Goal: Task Accomplishment & Management: Manage account settings

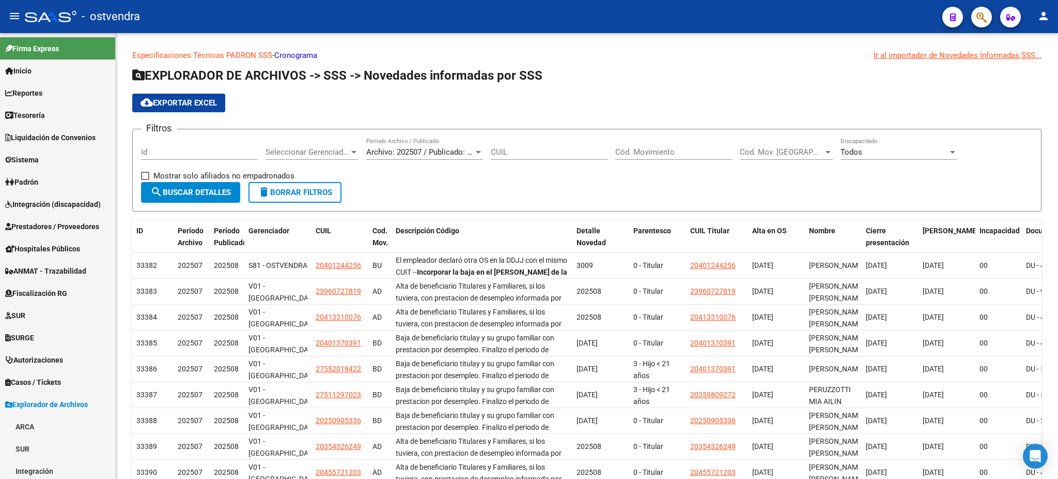
click at [990, 22] on button "button" at bounding box center [982, 17] width 21 height 21
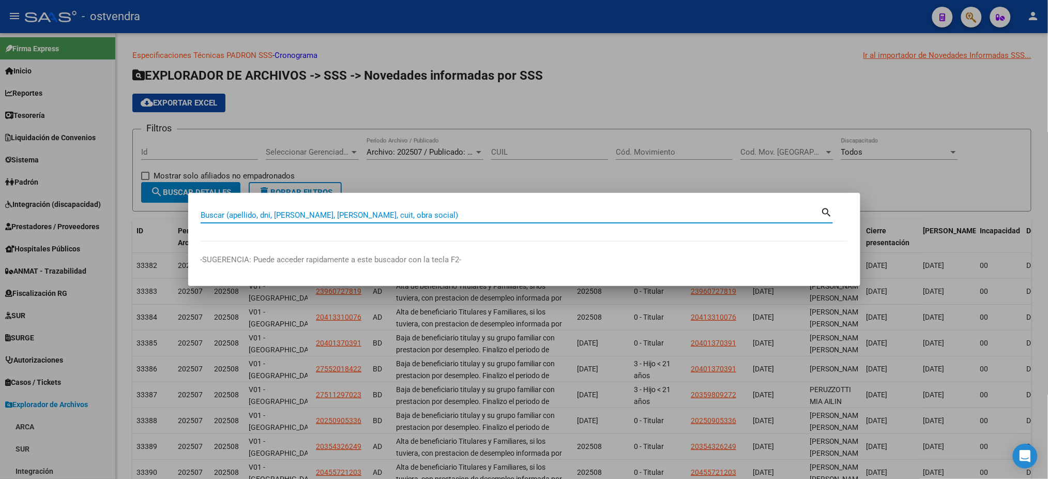
scroll to position [201, 0]
type input "54451782"
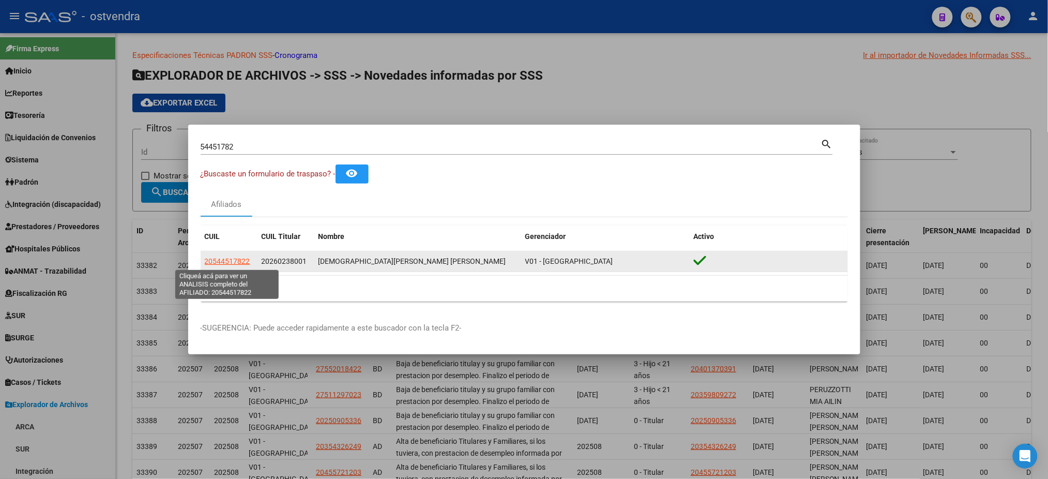
click at [242, 263] on span "20544517822" at bounding box center [227, 261] width 45 height 8
type textarea "20544517822"
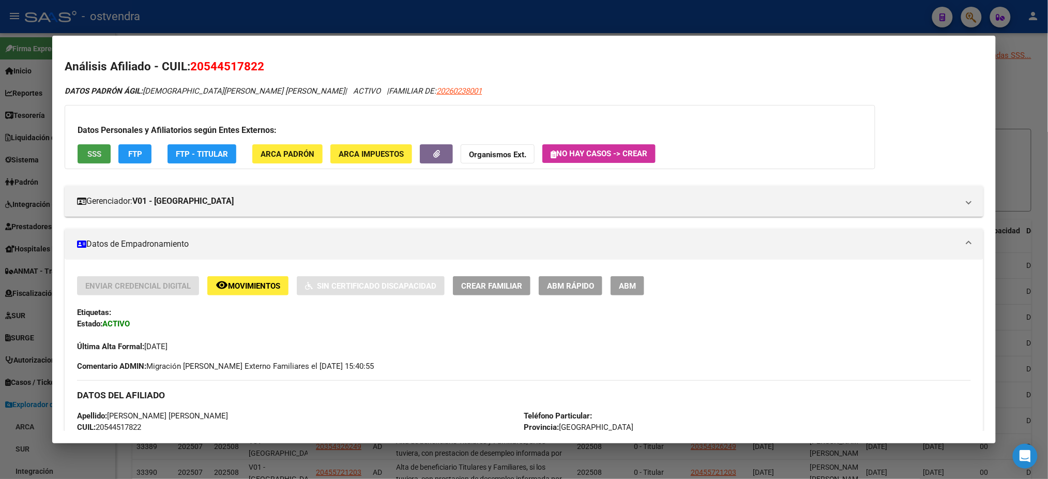
click at [91, 149] on span "SSS" at bounding box center [94, 153] width 14 height 9
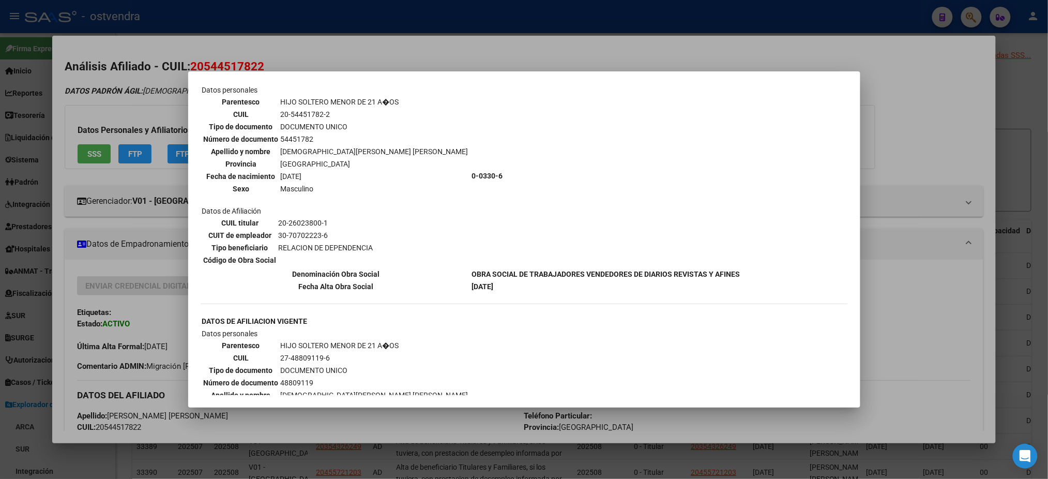
scroll to position [551, 0]
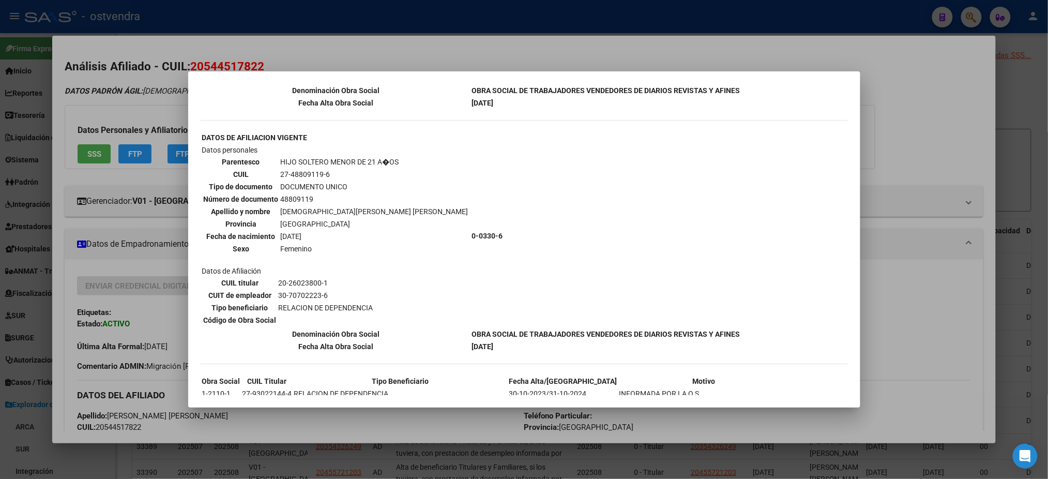
click at [352, 58] on div at bounding box center [524, 239] width 1048 height 479
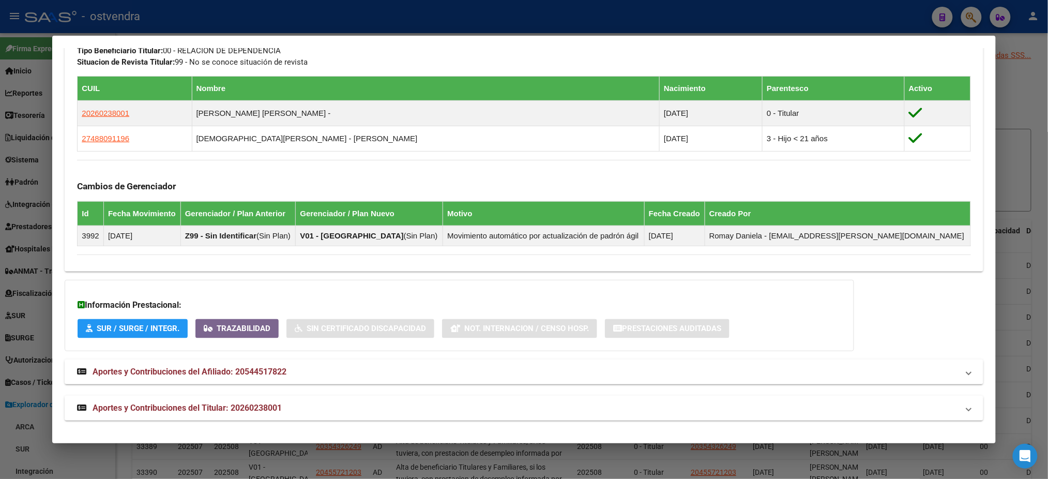
click at [363, 411] on mat-panel-title "Aportes y Contribuciones del Titular: 20260238001" at bounding box center [517, 408] width 881 height 12
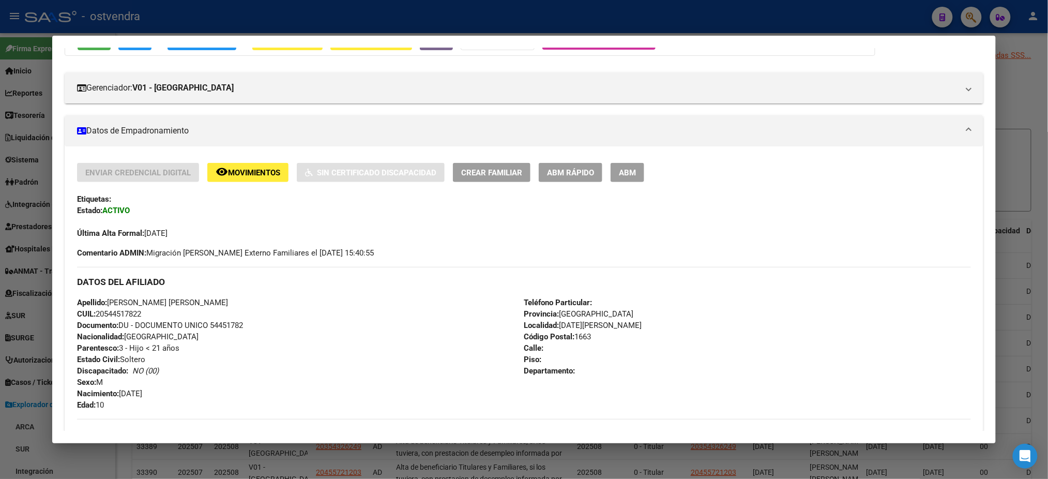
scroll to position [0, 0]
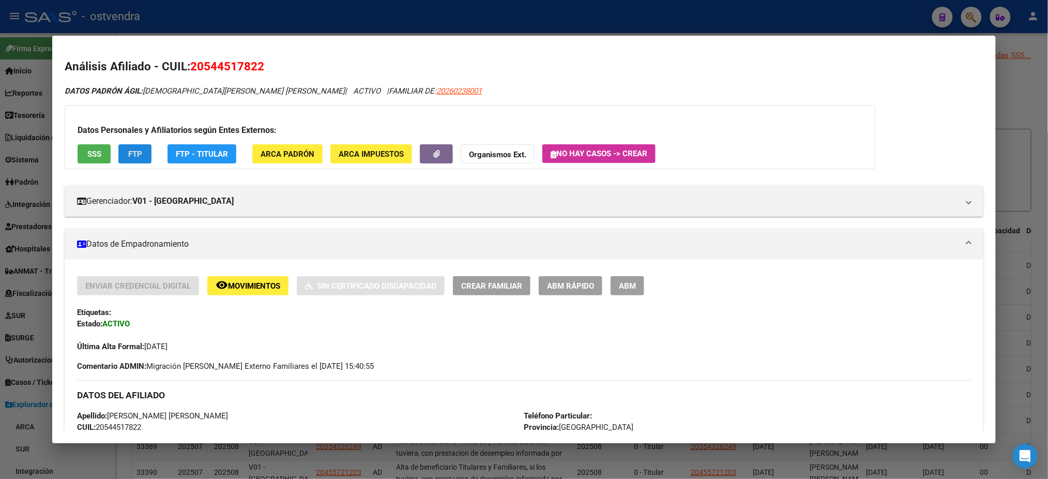
click at [122, 160] on button "FTP" at bounding box center [134, 153] width 33 height 19
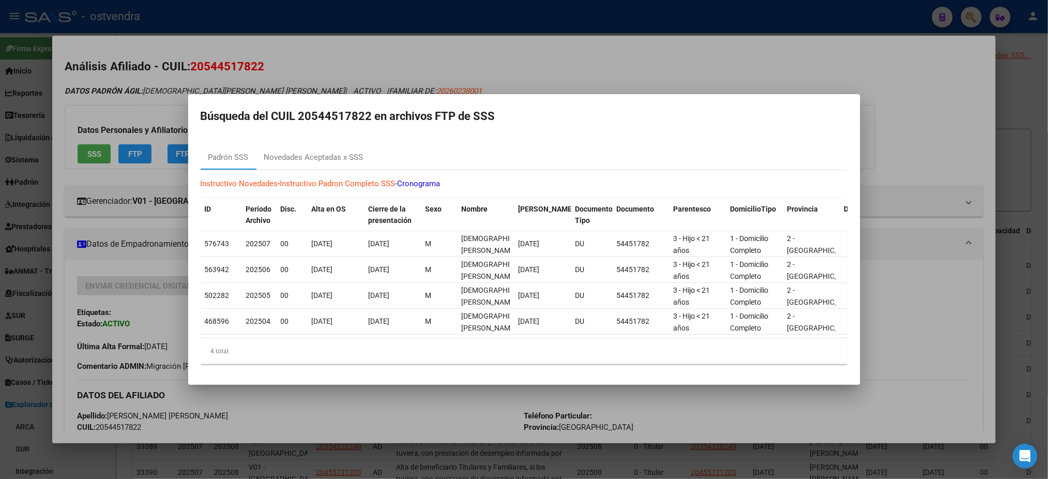
click at [327, 61] on div at bounding box center [524, 239] width 1048 height 479
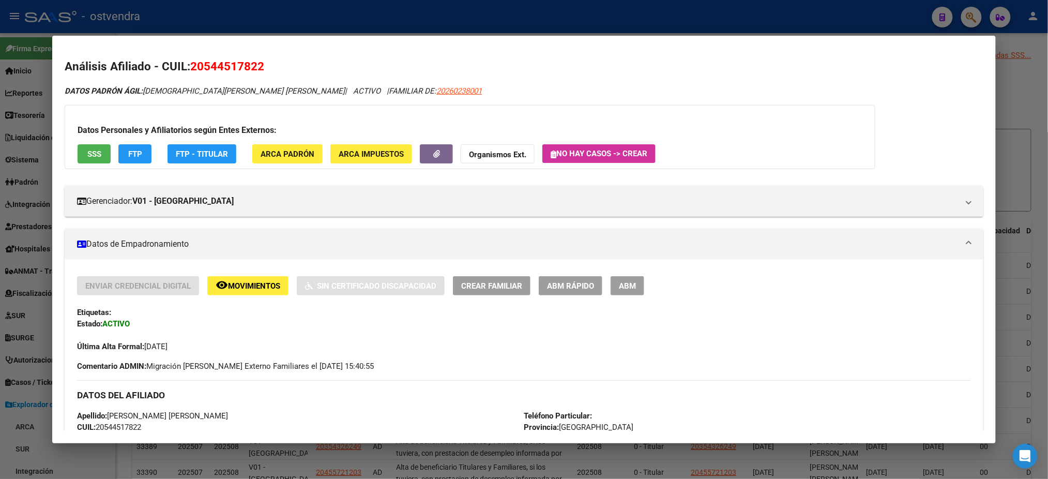
click at [722, 10] on div at bounding box center [524, 239] width 1048 height 479
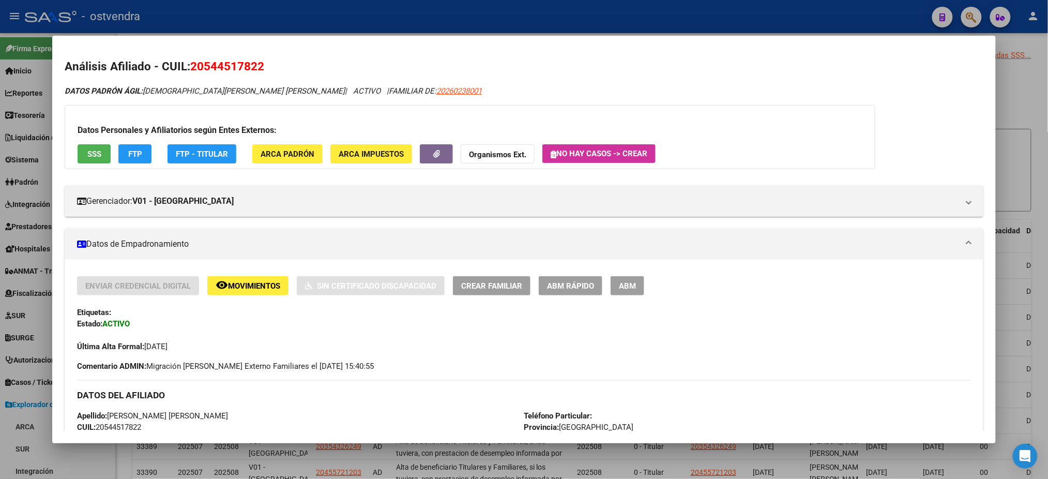
click at [722, 9] on div at bounding box center [524, 239] width 1048 height 479
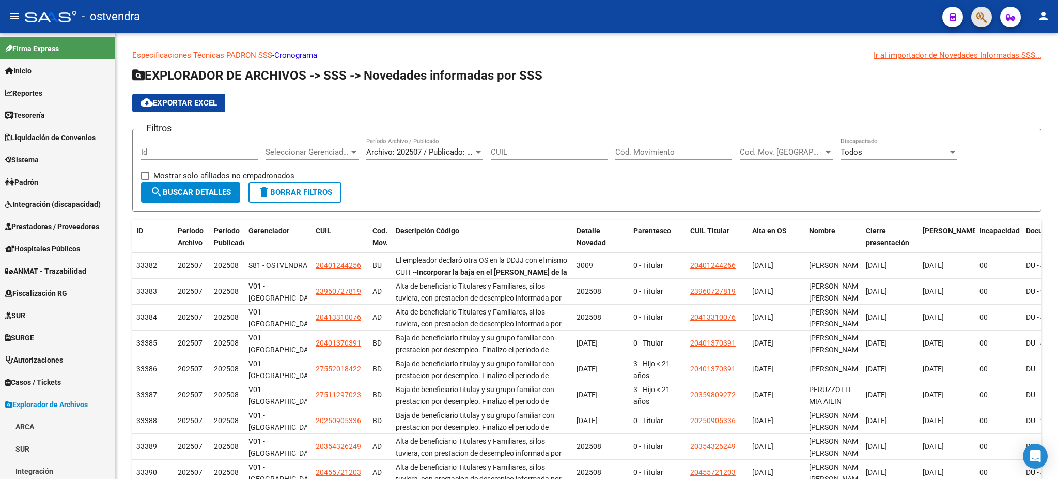
click at [990, 16] on button "button" at bounding box center [982, 17] width 21 height 21
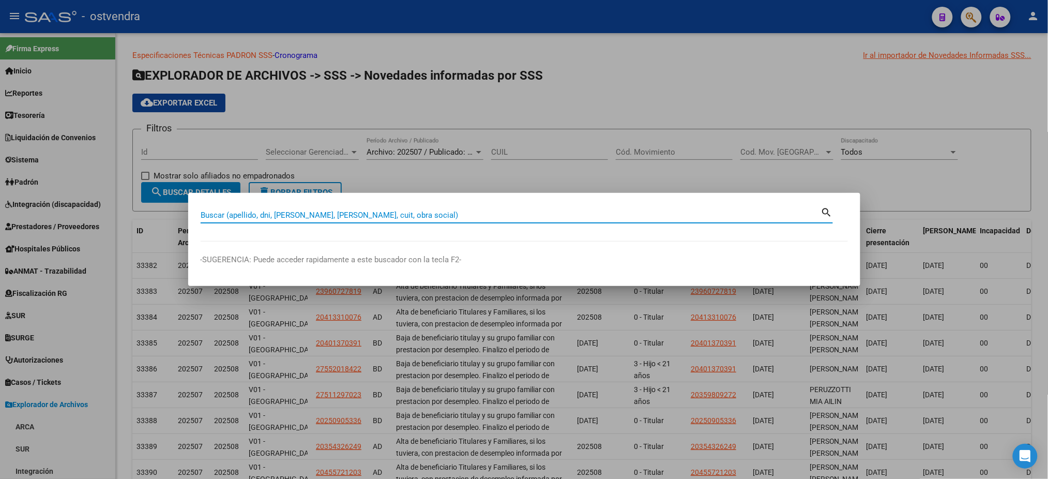
paste input "57093472"
type input "57093472"
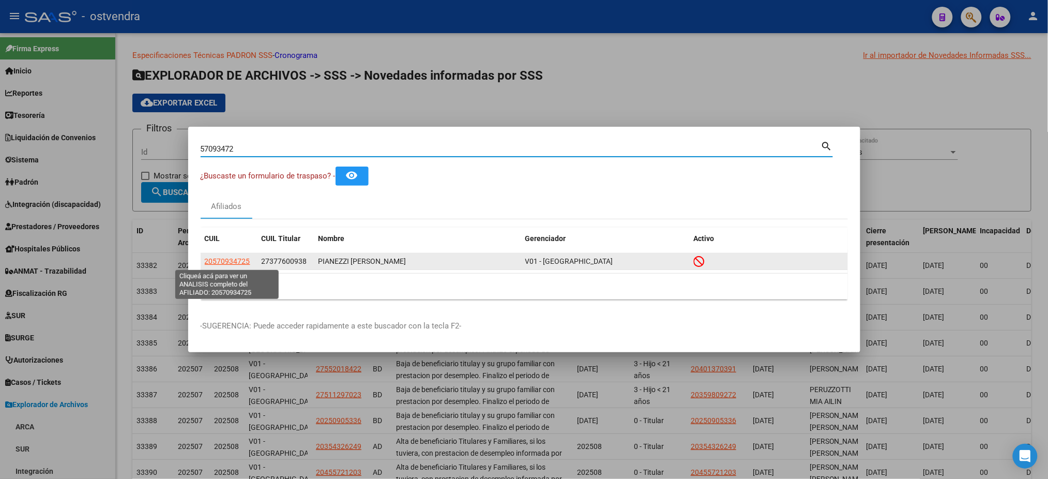
click at [232, 260] on span "20570934725" at bounding box center [227, 261] width 45 height 8
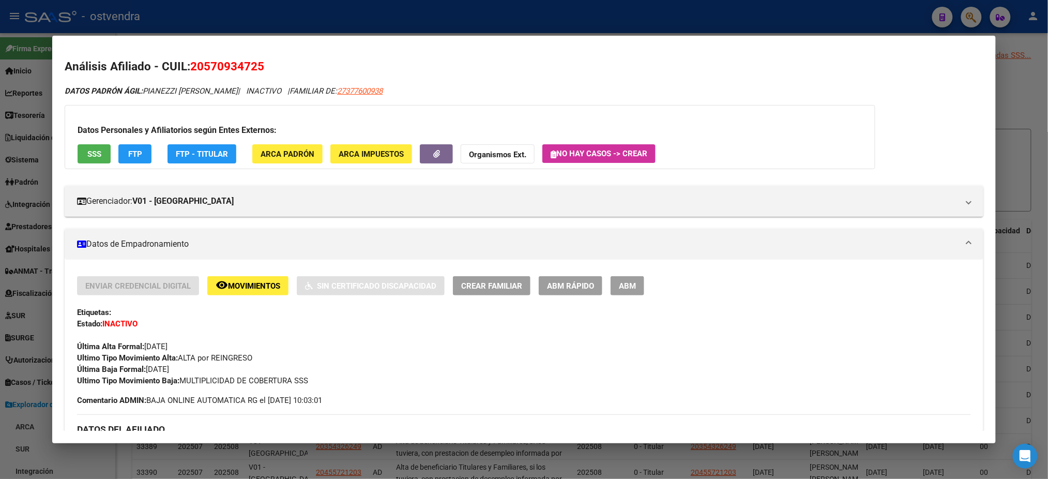
click at [101, 151] on button "SSS" at bounding box center [94, 153] width 33 height 19
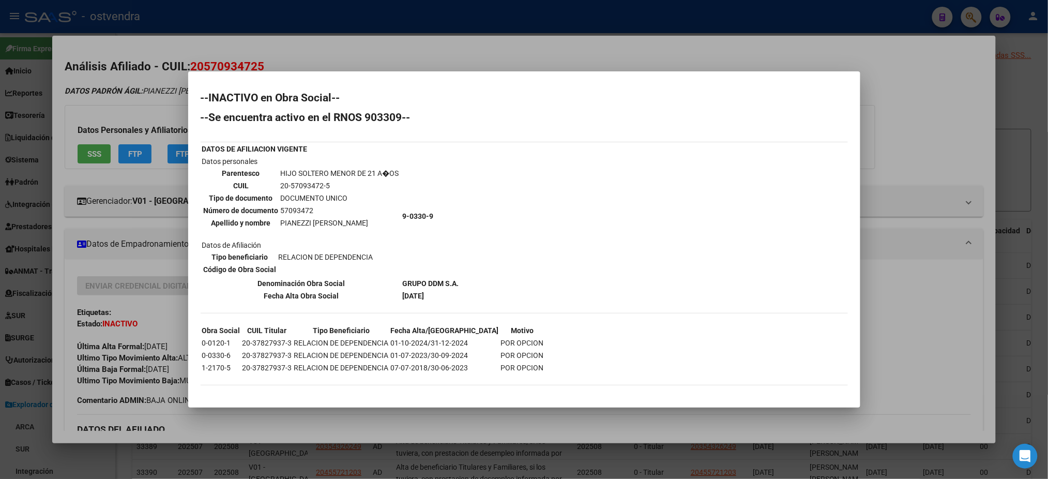
click at [521, 44] on div at bounding box center [524, 239] width 1048 height 479
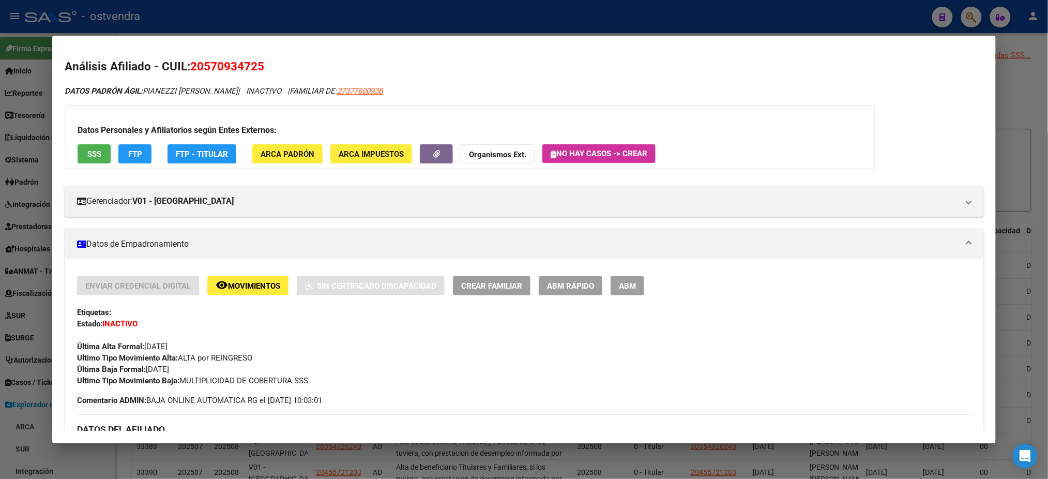
click at [134, 156] on span "FTP" at bounding box center [135, 153] width 14 height 9
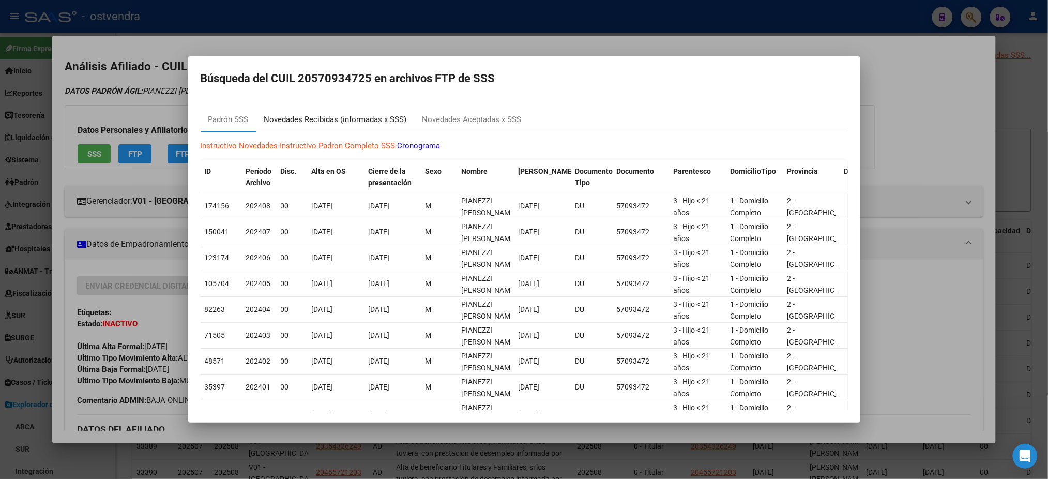
click at [377, 120] on div "Novedades Recibidas (informadas x SSS)" at bounding box center [335, 120] width 143 height 12
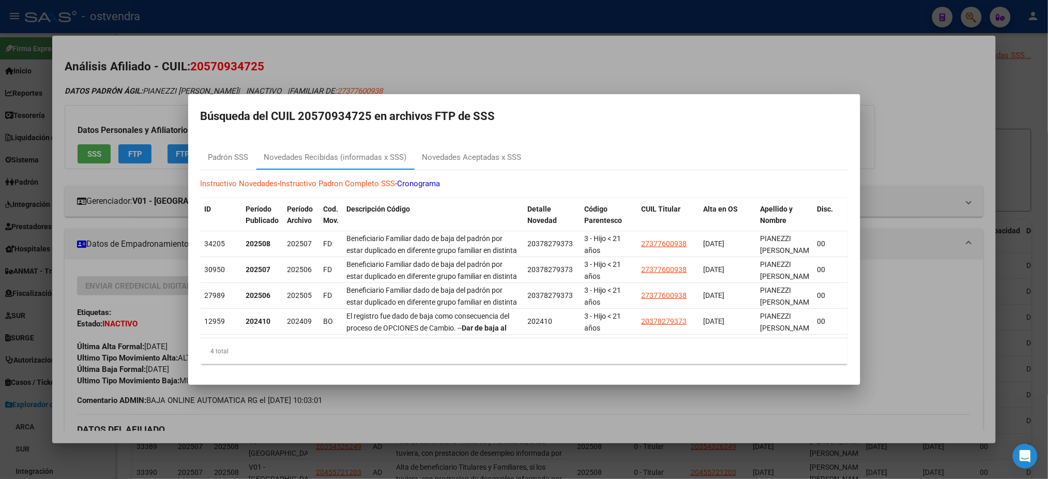
click at [480, 74] on div at bounding box center [524, 239] width 1048 height 479
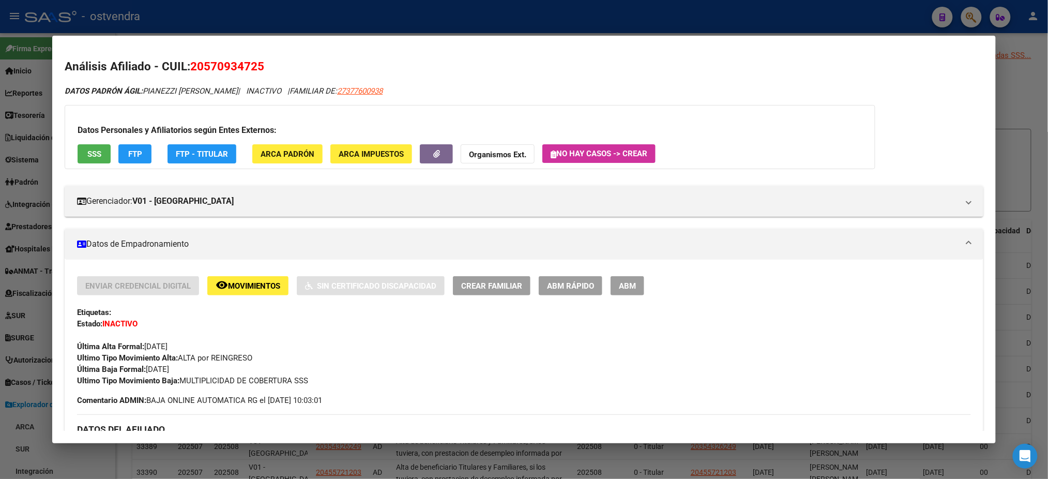
click at [137, 155] on button "FTP" at bounding box center [134, 153] width 33 height 19
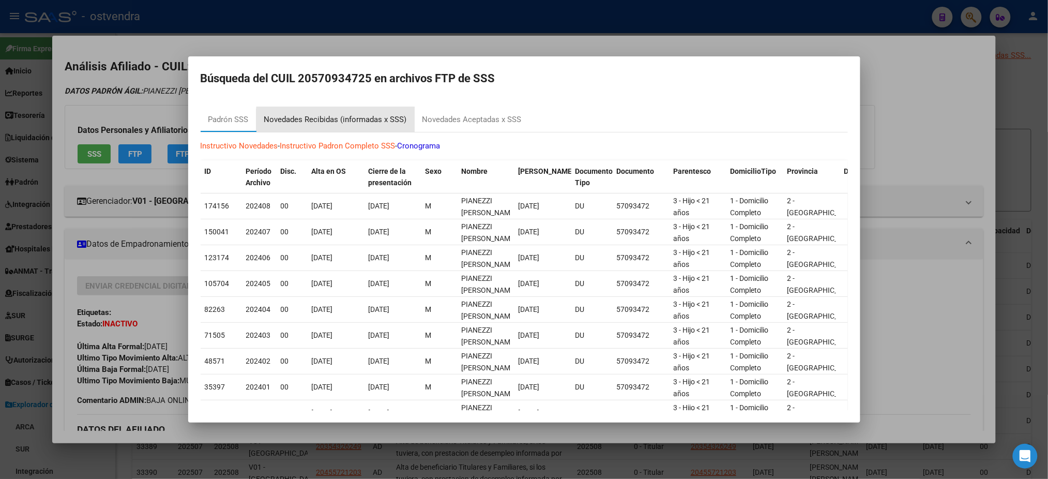
click at [386, 121] on div "Novedades Recibidas (informadas x SSS)" at bounding box center [335, 120] width 143 height 12
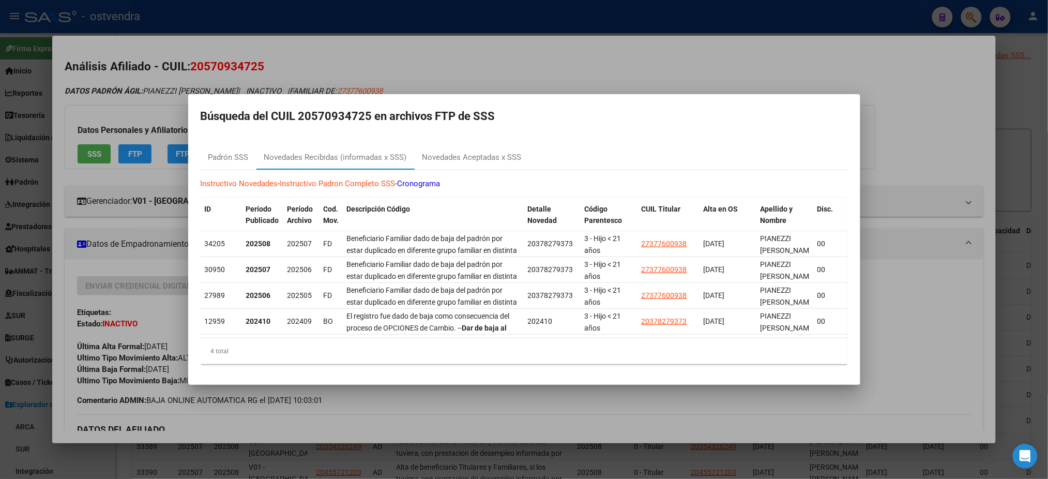
click at [630, 76] on div at bounding box center [524, 239] width 1048 height 479
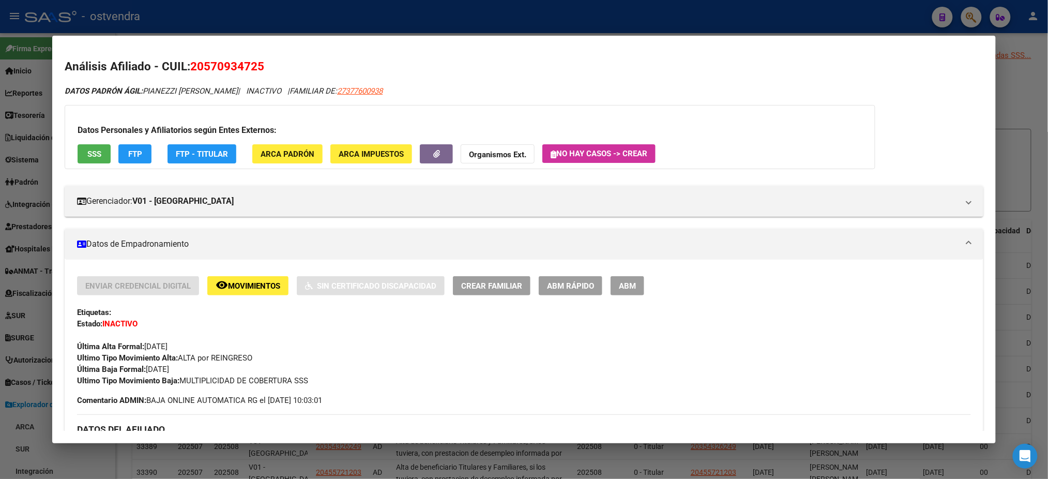
click at [81, 155] on button "SSS" at bounding box center [94, 153] width 33 height 19
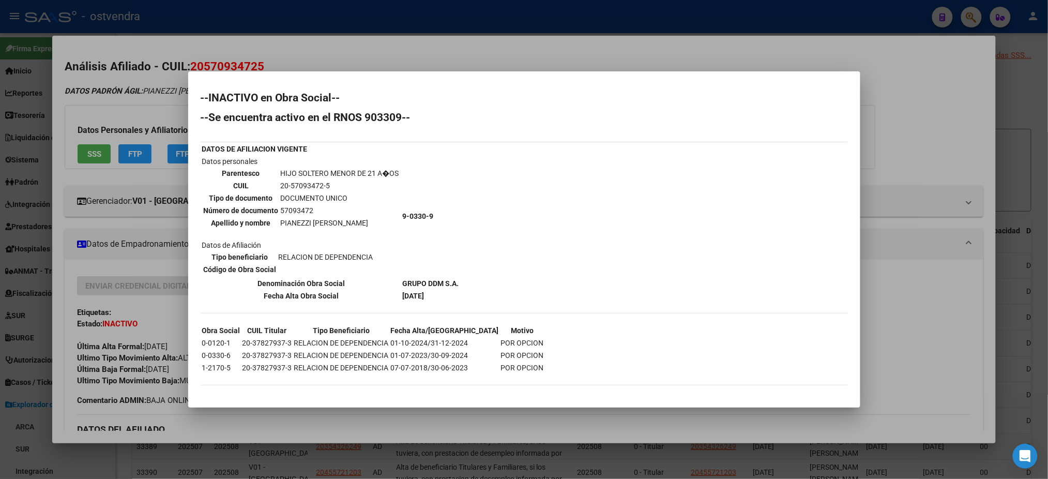
click at [517, 56] on div at bounding box center [524, 239] width 1048 height 479
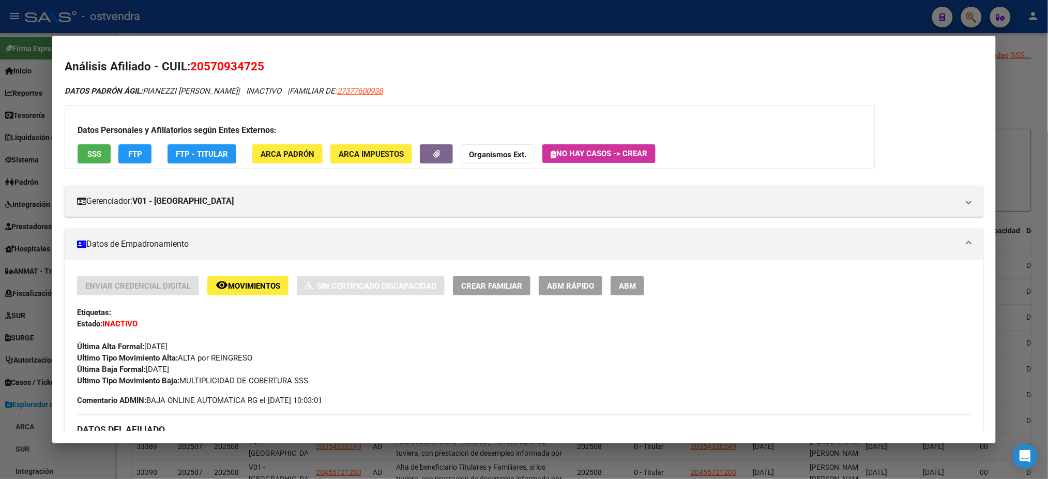
click at [135, 149] on span "FTP" at bounding box center [135, 153] width 14 height 9
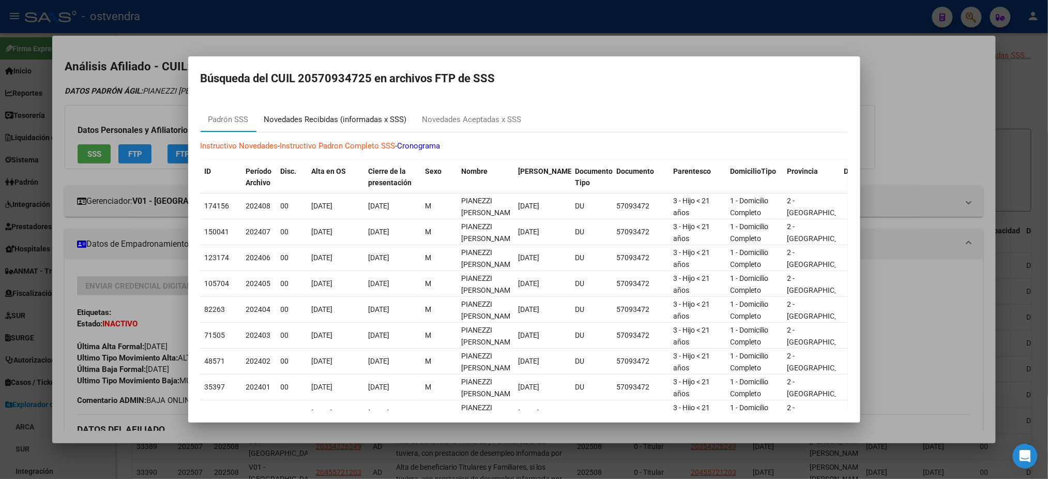
click at [368, 114] on div "Novedades Recibidas (informadas x SSS)" at bounding box center [335, 120] width 143 height 12
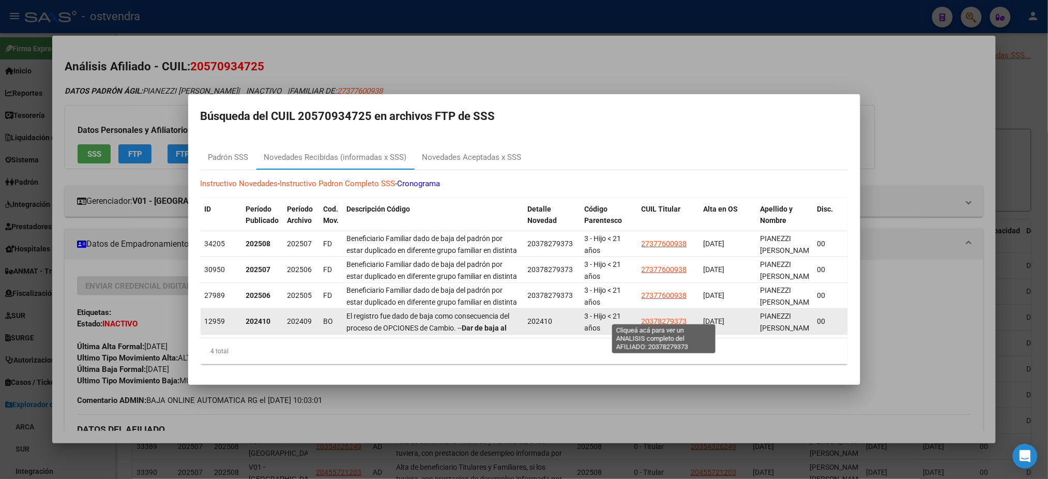
click at [669, 317] on span "20378279373" at bounding box center [663, 321] width 45 height 8
type textarea "20378279373"
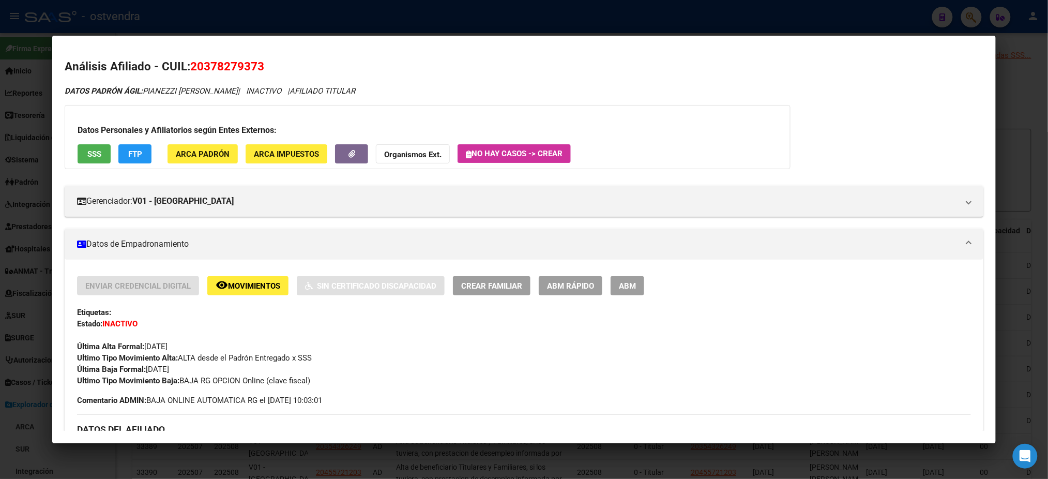
click at [99, 148] on button "SSS" at bounding box center [94, 153] width 33 height 19
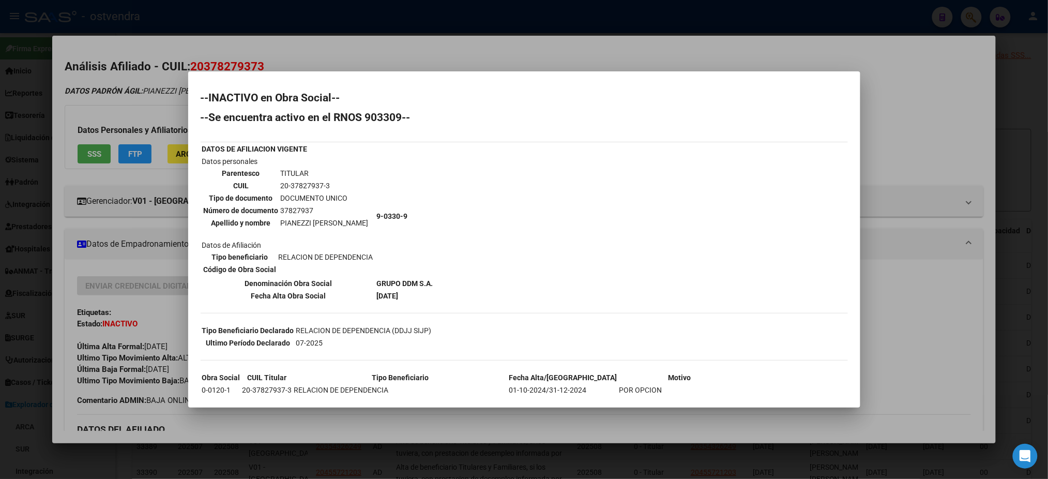
click at [319, 63] on div at bounding box center [524, 239] width 1048 height 479
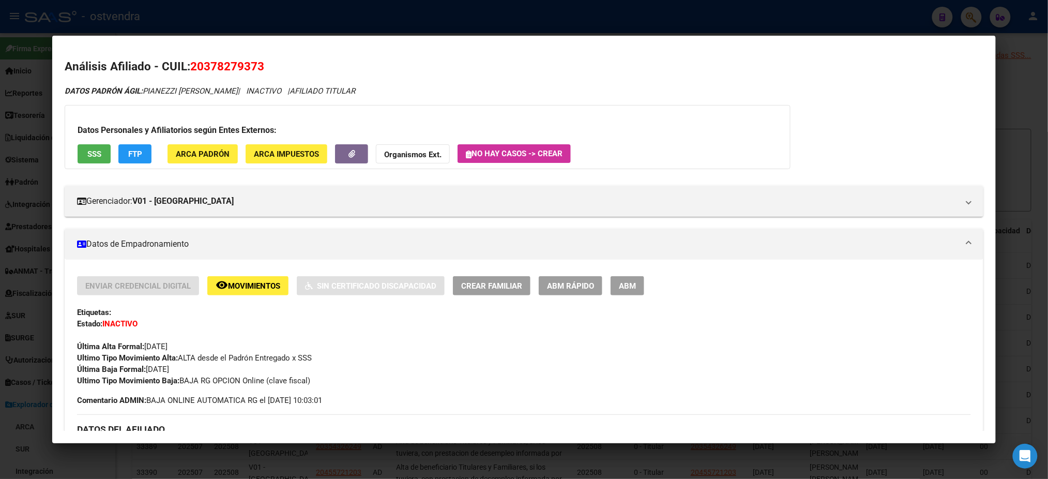
drag, startPoint x: 168, startPoint y: 58, endPoint x: 175, endPoint y: 57, distance: 6.8
click at [170, 58] on h2 "Análisis Afiliado - CUIL: 20378279373" at bounding box center [524, 67] width 918 height 18
click at [233, 65] on span "20378279373" at bounding box center [227, 65] width 74 height 13
click at [230, 66] on span "20378279373" at bounding box center [227, 65] width 74 height 13
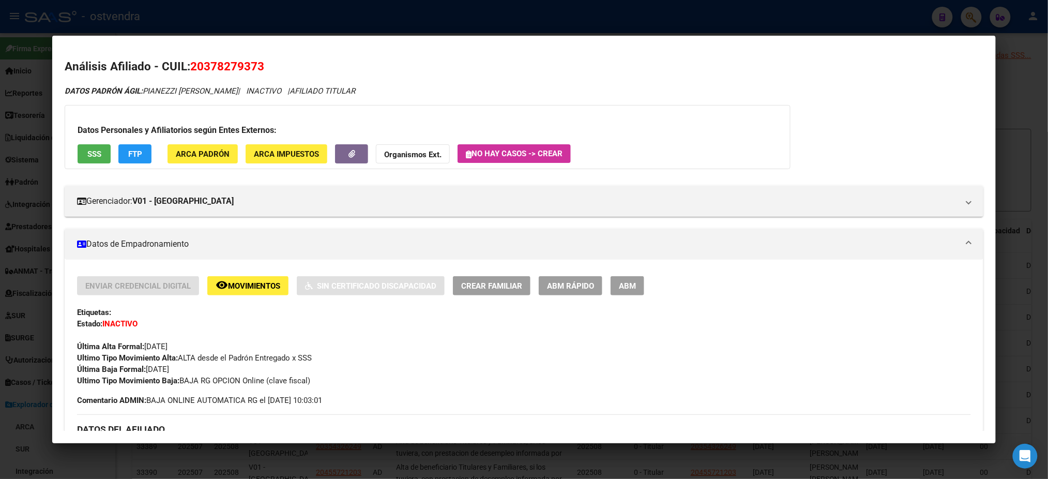
click at [233, 63] on span "20378279373" at bounding box center [227, 65] width 74 height 13
click at [247, 65] on span "20378279373" at bounding box center [227, 65] width 74 height 13
drag, startPoint x: 259, startPoint y: 63, endPoint x: 187, endPoint y: 66, distance: 72.4
click at [190, 66] on span "20378279373" at bounding box center [227, 65] width 74 height 13
copy span "20378279373"
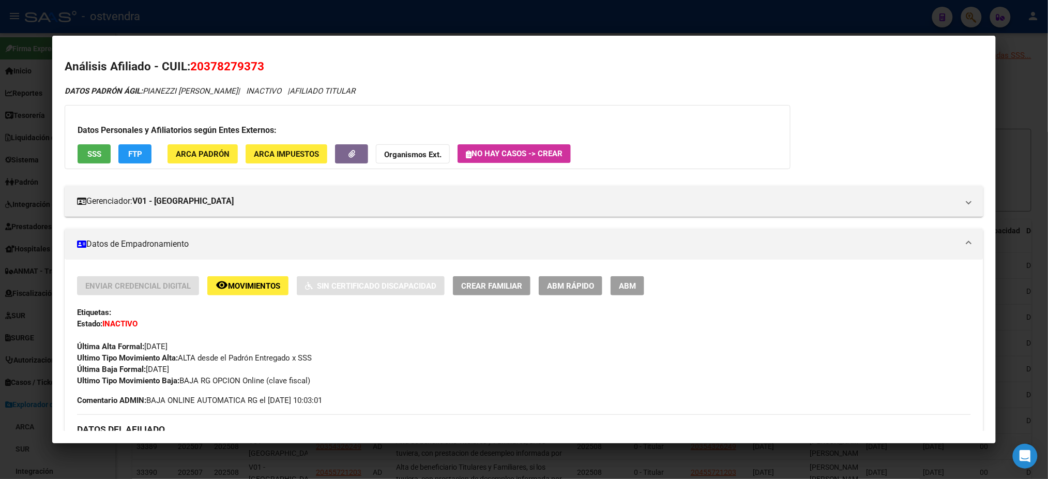
scroll to position [92, 0]
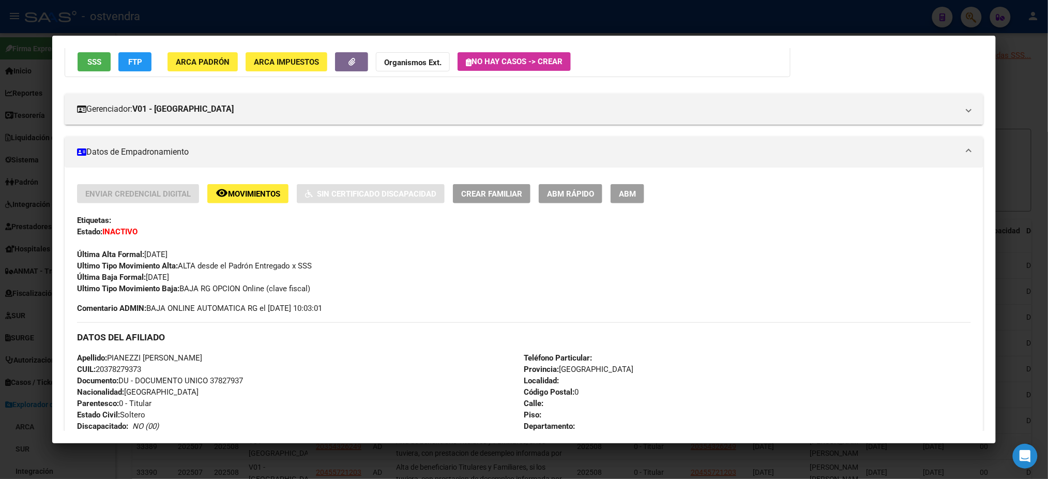
click at [614, 209] on div "Enviar Credencial Digital remove_red_eye Movimientos Sin Certificado Discapacid…" at bounding box center [523, 239] width 893 height 110
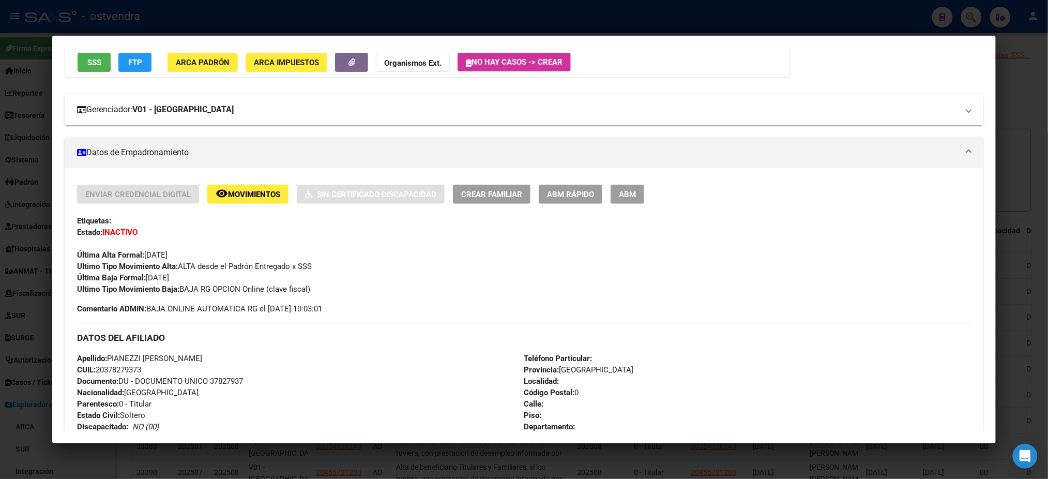
scroll to position [183, 0]
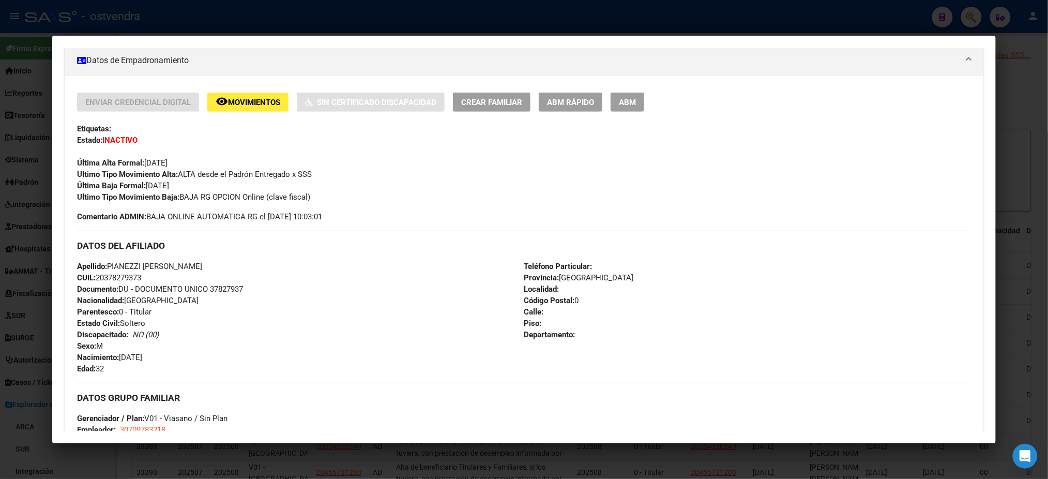
click at [683, 20] on div at bounding box center [524, 239] width 1048 height 479
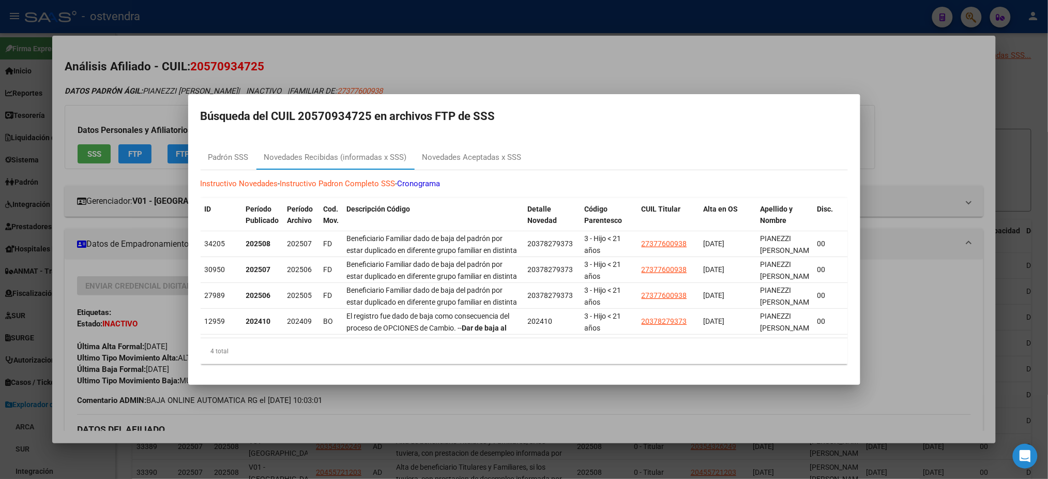
click at [419, 53] on div at bounding box center [524, 239] width 1048 height 479
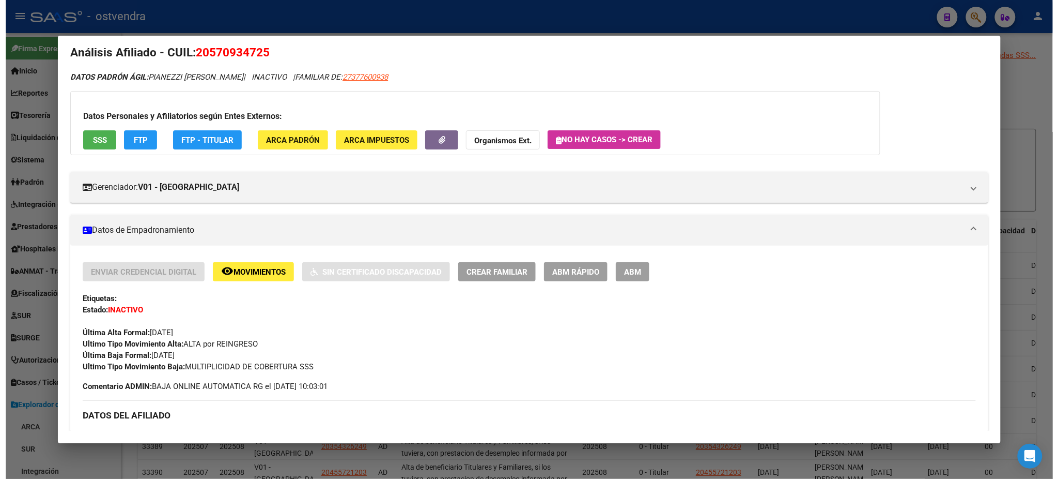
scroll to position [0, 0]
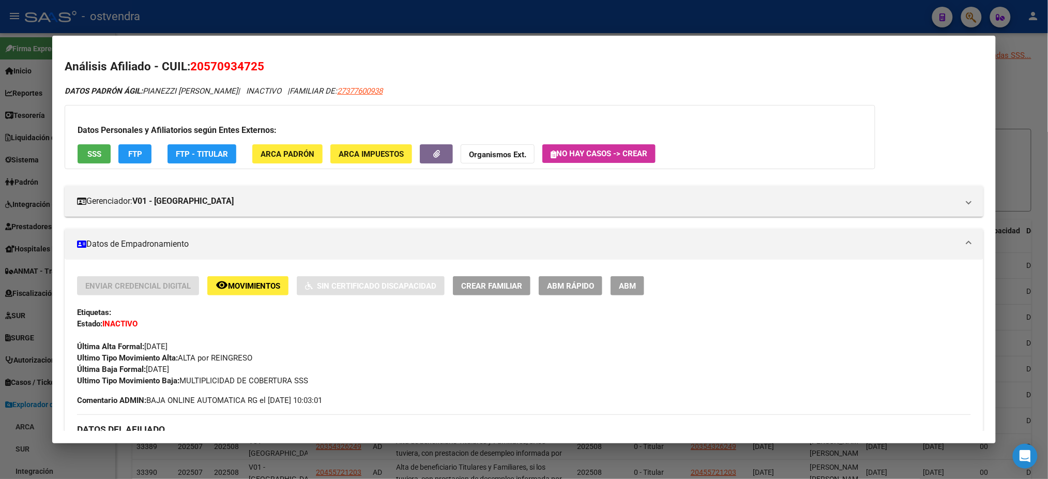
click at [622, 290] on button "ABM" at bounding box center [627, 285] width 34 height 19
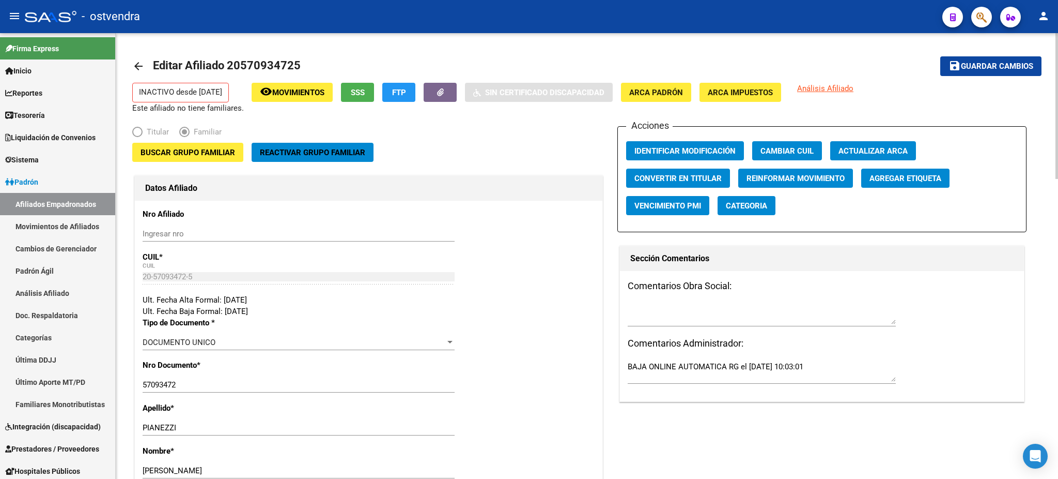
radio input "true"
click at [318, 155] on span "Reactivar Grupo Familiar" at bounding box center [312, 152] width 105 height 9
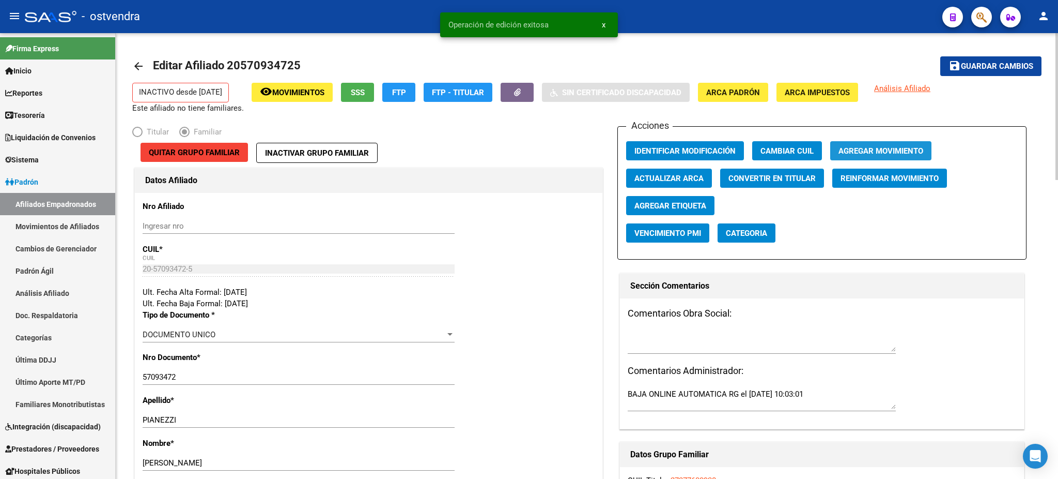
click at [879, 146] on span "Agregar Movimiento" at bounding box center [881, 150] width 85 height 9
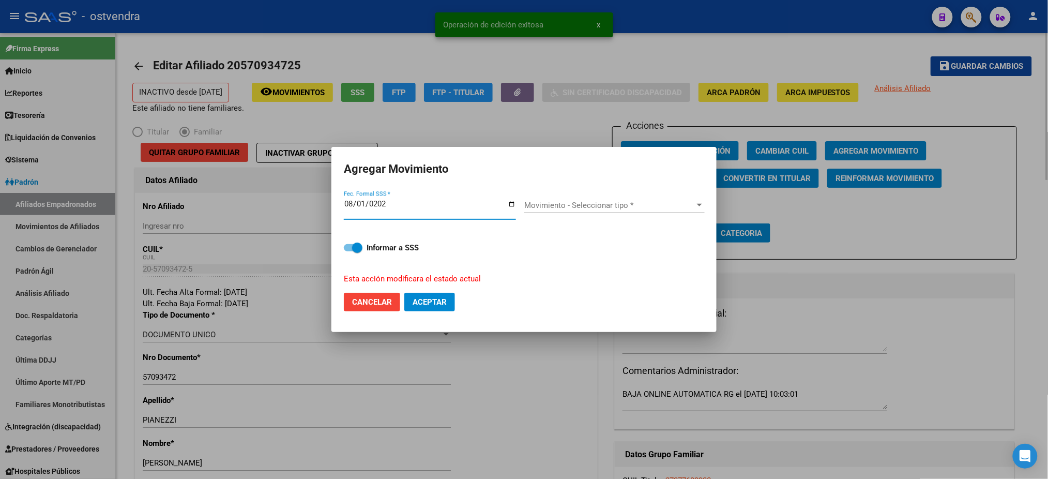
type input "[DATE]"
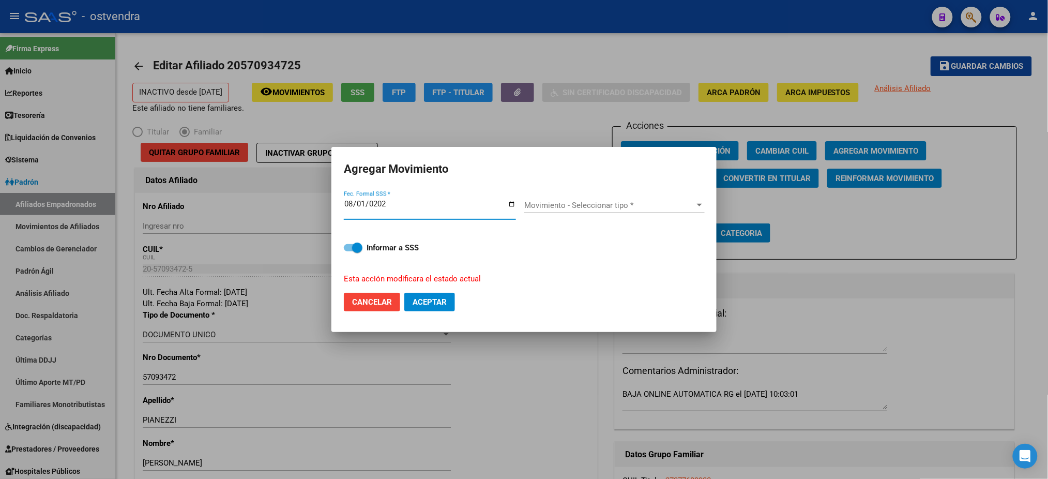
click at [617, 204] on span "Movimiento - Seleccionar tipo *" at bounding box center [609, 205] width 171 height 9
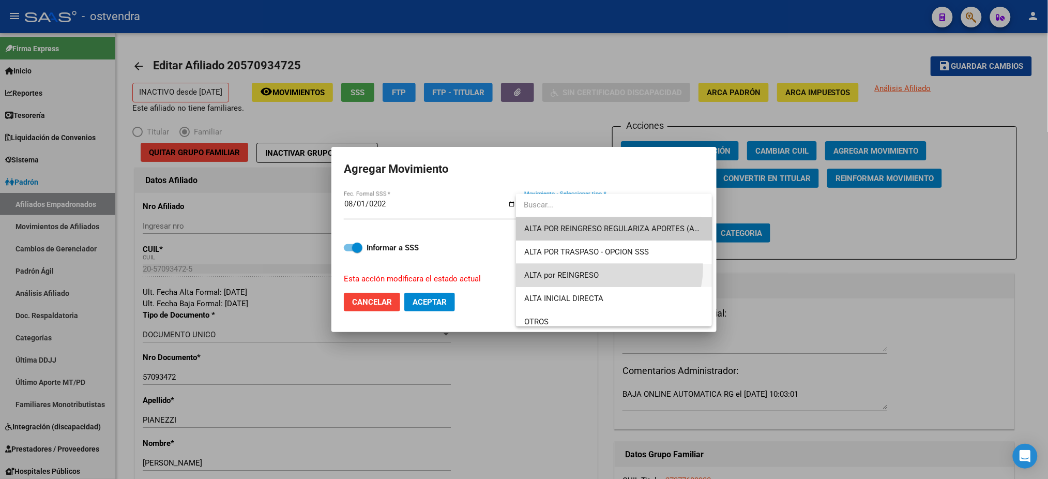
click at [607, 267] on span "ALTA por REINGRESO" at bounding box center [613, 275] width 179 height 23
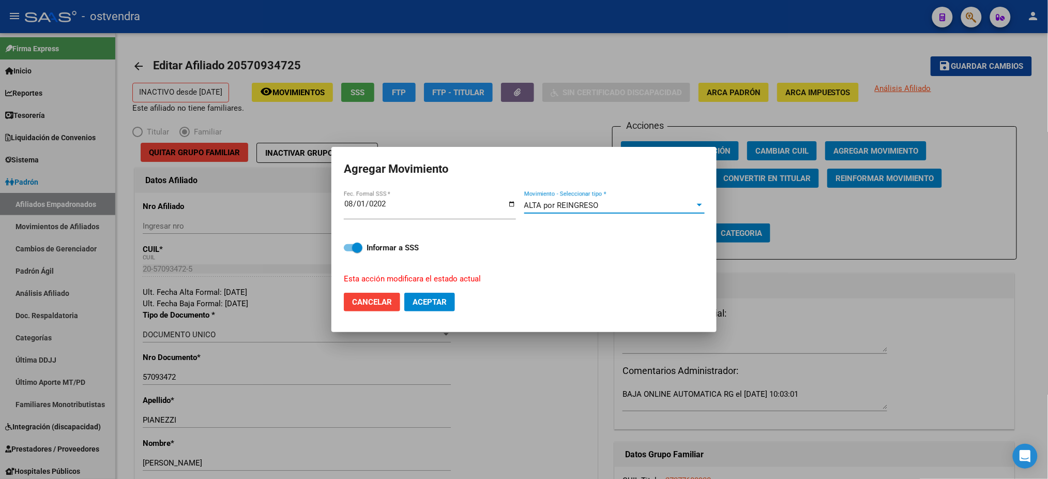
click at [435, 296] on button "Aceptar" at bounding box center [429, 302] width 51 height 19
checkbox input "false"
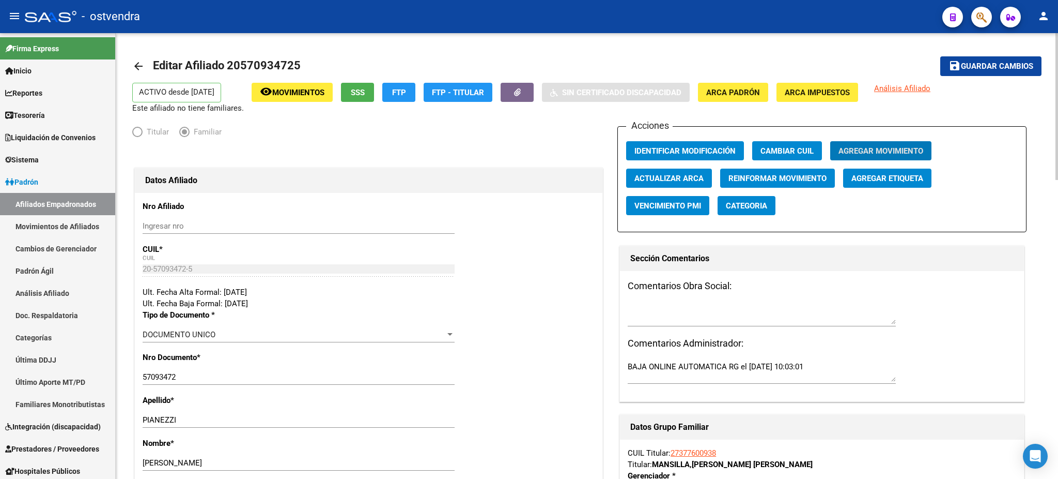
click at [306, 94] on span "Movimientos" at bounding box center [298, 92] width 52 height 9
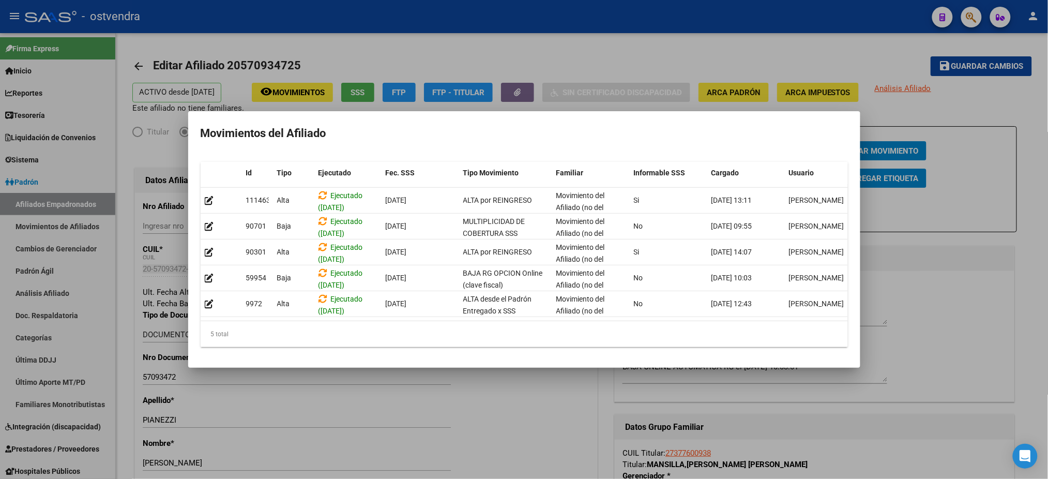
click at [354, 55] on div at bounding box center [524, 239] width 1048 height 479
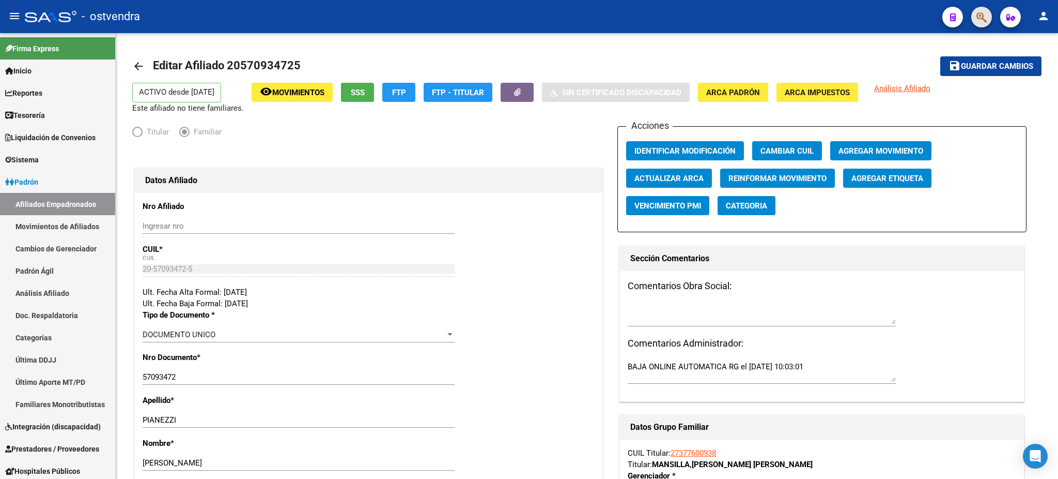
click at [987, 17] on button "button" at bounding box center [982, 17] width 21 height 21
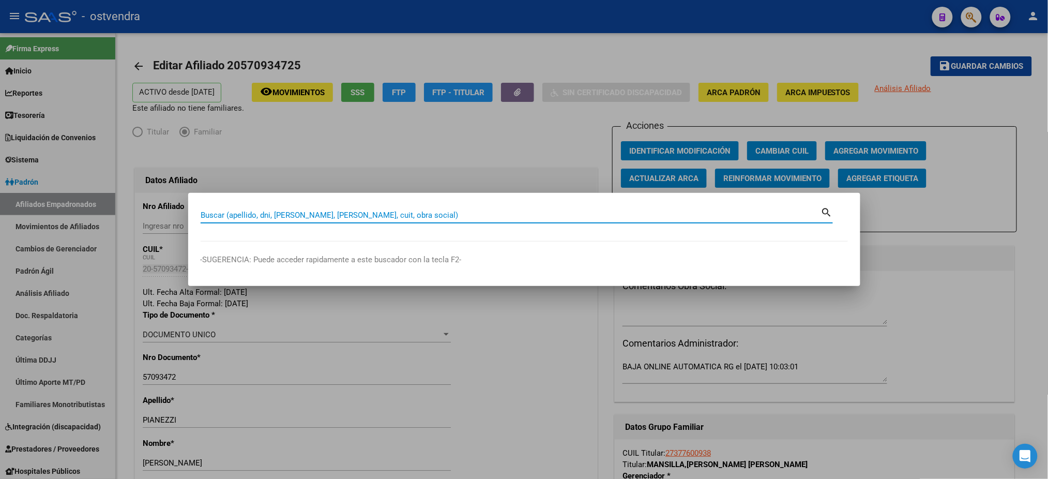
paste input "32636305"
type input "32636305"
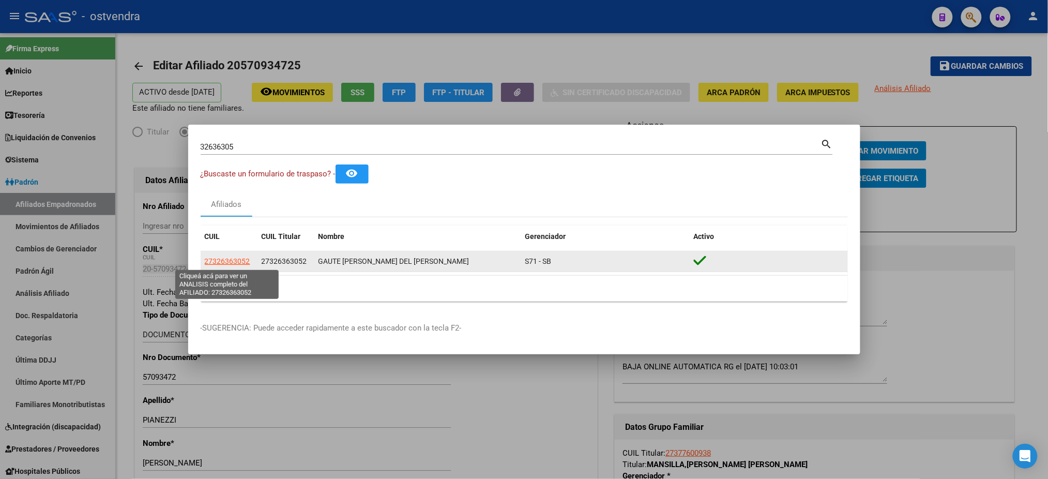
click at [230, 261] on span "27326363052" at bounding box center [227, 261] width 45 height 8
type textarea "27326363052"
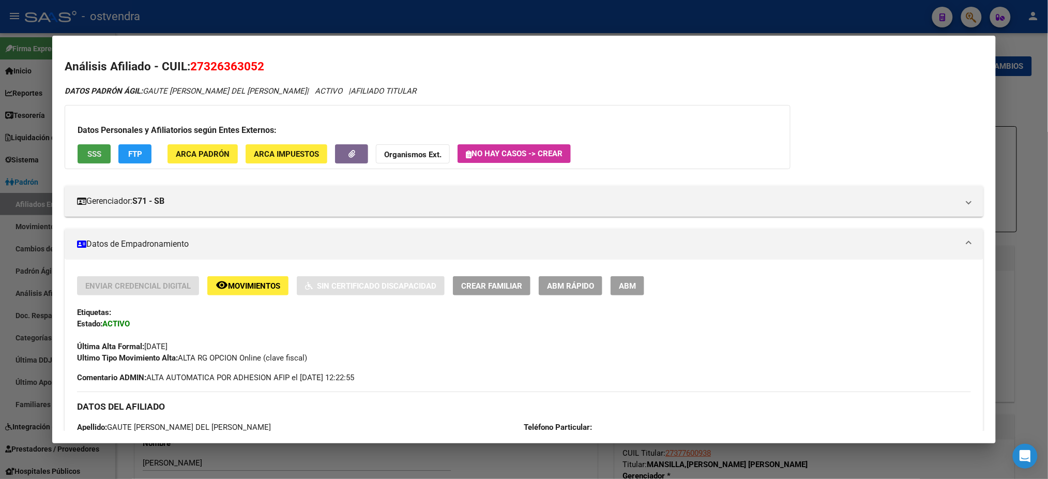
click at [88, 156] on span "SSS" at bounding box center [94, 153] width 14 height 9
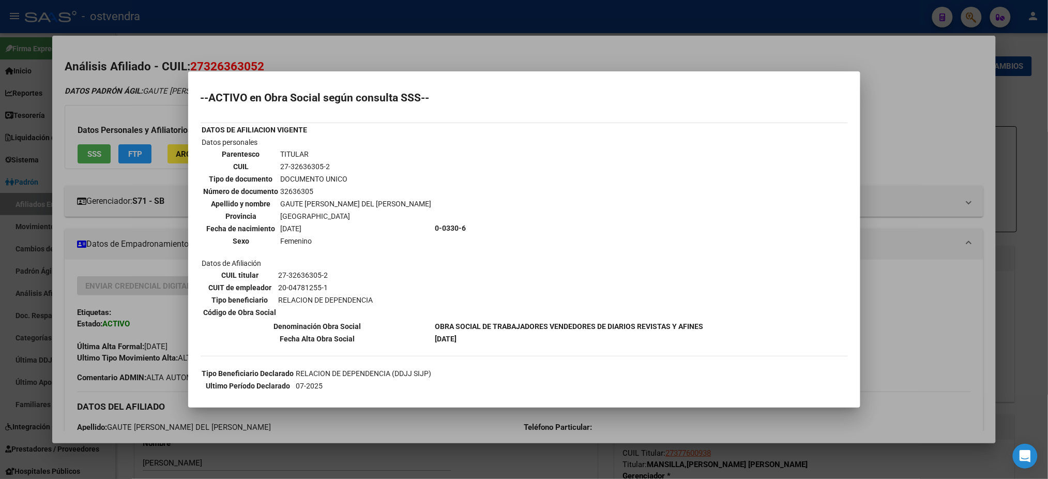
click at [426, 54] on div at bounding box center [524, 239] width 1048 height 479
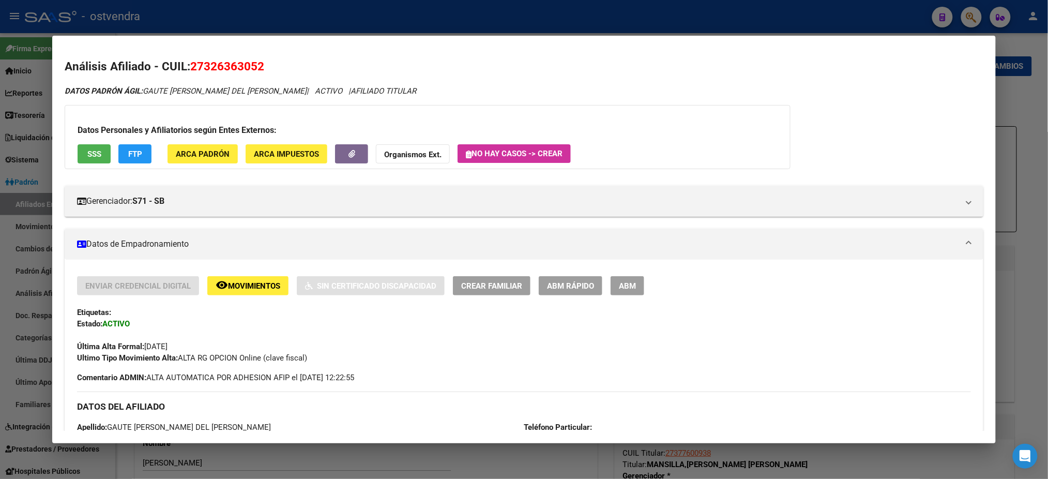
click at [139, 157] on button "FTP" at bounding box center [134, 153] width 33 height 19
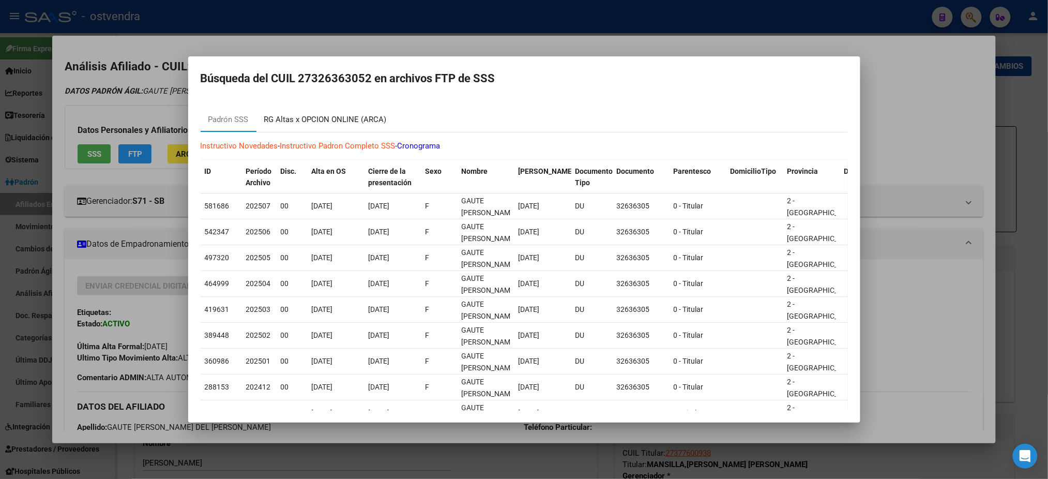
click at [366, 115] on div "RG Altas x OPCION ONLINE (ARCA)" at bounding box center [325, 120] width 122 height 12
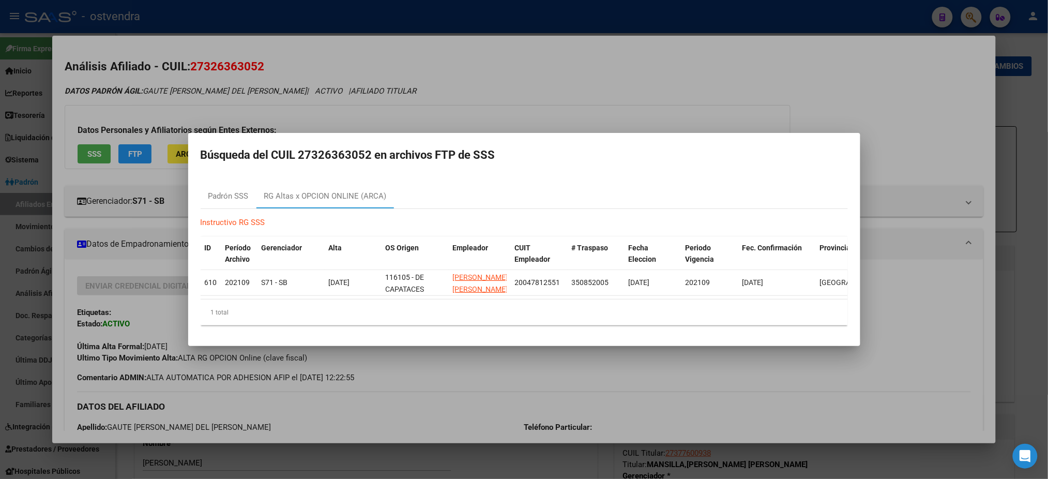
click at [453, 42] on div at bounding box center [524, 239] width 1048 height 479
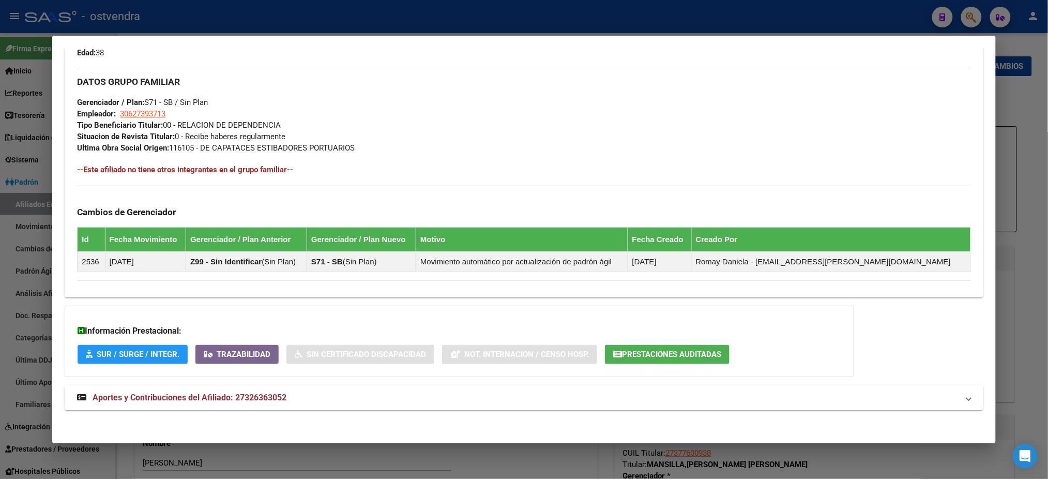
scroll to position [478, 0]
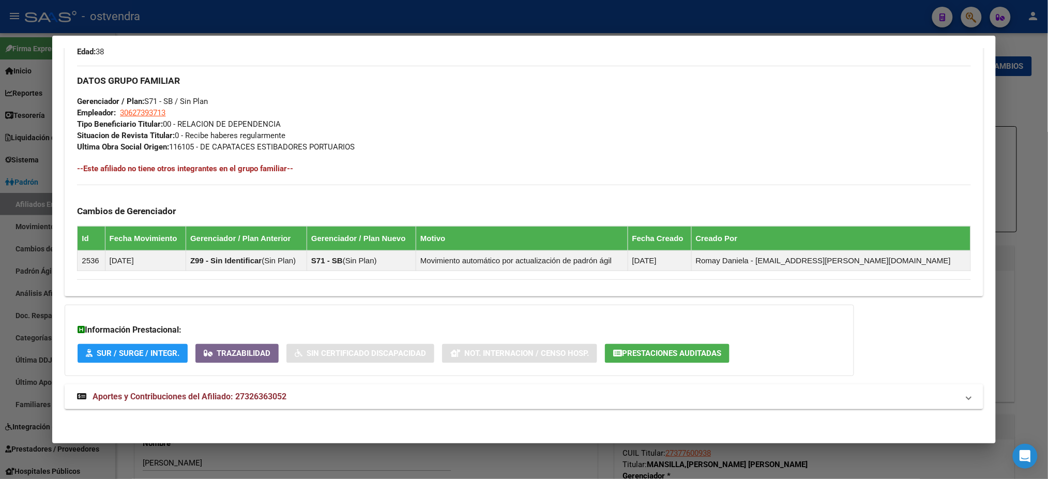
click at [423, 411] on div "DATOS [PERSON_NAME] ÁGIL: GAUTE [PERSON_NAME] DEL [PERSON_NAME] | ACTIVO | AFIL…" at bounding box center [524, 14] width 918 height 813
click at [423, 398] on mat-panel-title "Aportes y Contribuciones del Afiliado: 27326363052" at bounding box center [517, 396] width 881 height 12
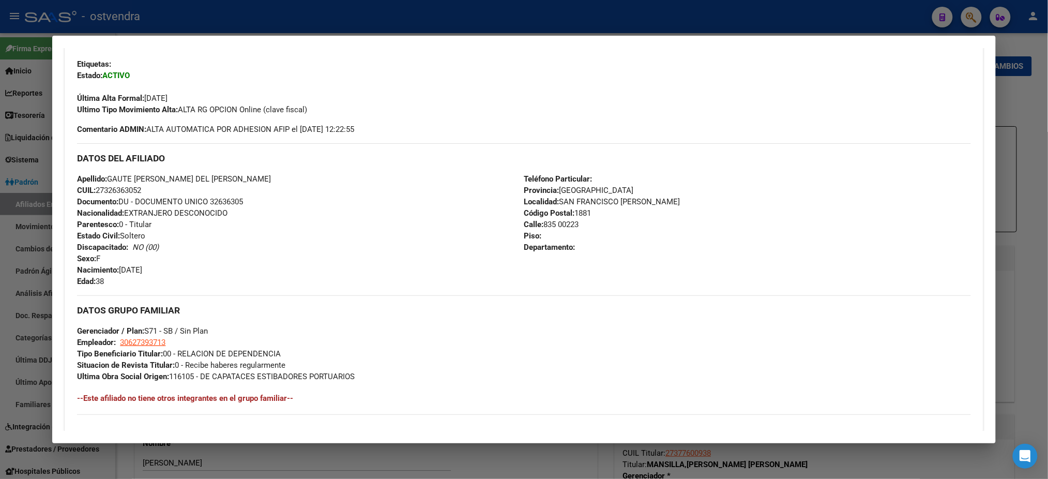
scroll to position [0, 0]
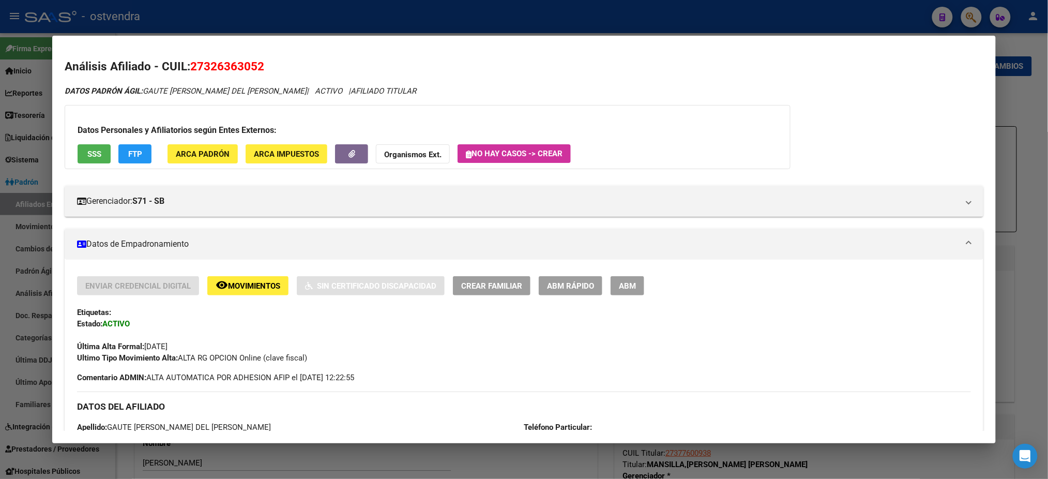
click at [131, 16] on div at bounding box center [524, 239] width 1048 height 479
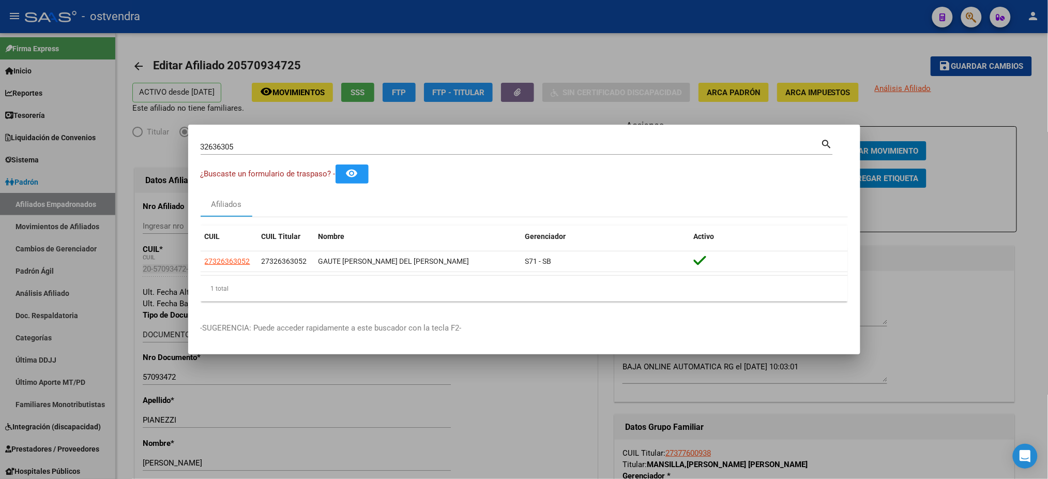
click at [254, 49] on div at bounding box center [524, 239] width 1048 height 479
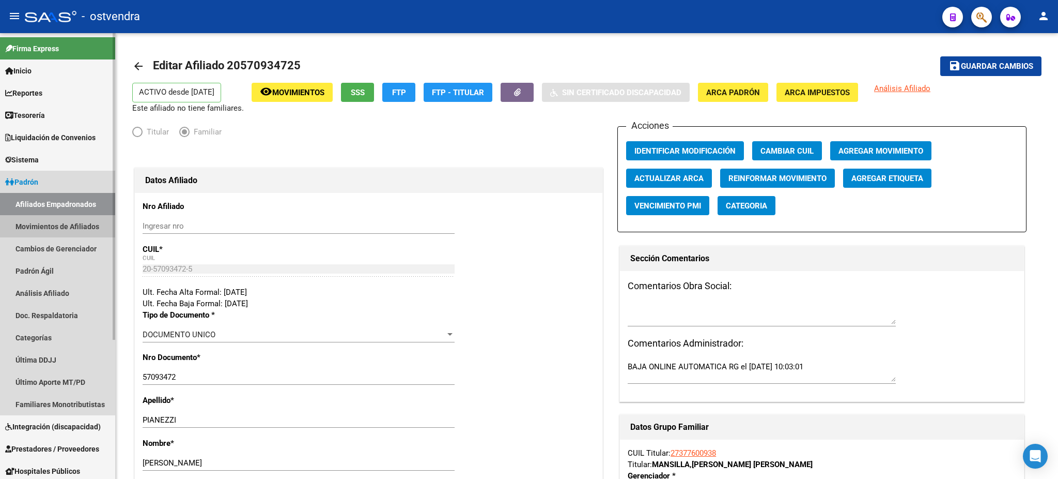
click at [54, 220] on link "Movimientos de Afiliados" at bounding box center [57, 226] width 115 height 22
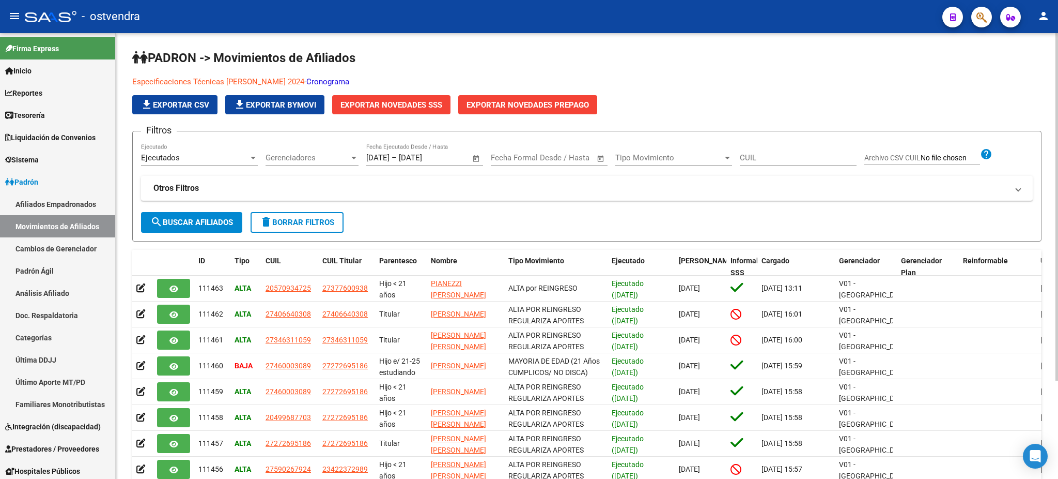
click at [225, 80] on link "Especificaciones Técnicas [PERSON_NAME] 2024" at bounding box center [218, 81] width 172 height 9
click at [1002, 23] on button "button" at bounding box center [1011, 17] width 21 height 21
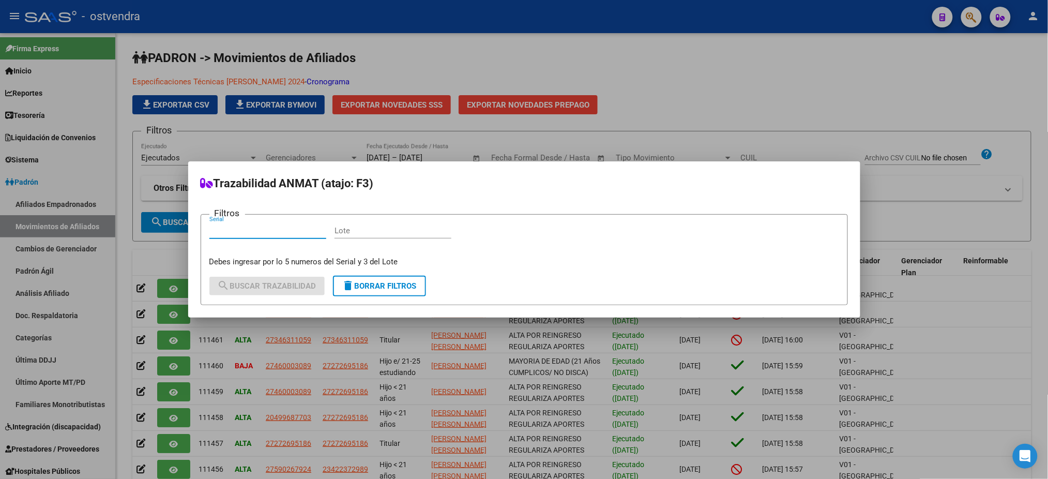
drag, startPoint x: 1001, startPoint y: 68, endPoint x: 1001, endPoint y: 53, distance: 15.5
click at [1001, 68] on div at bounding box center [524, 239] width 1048 height 479
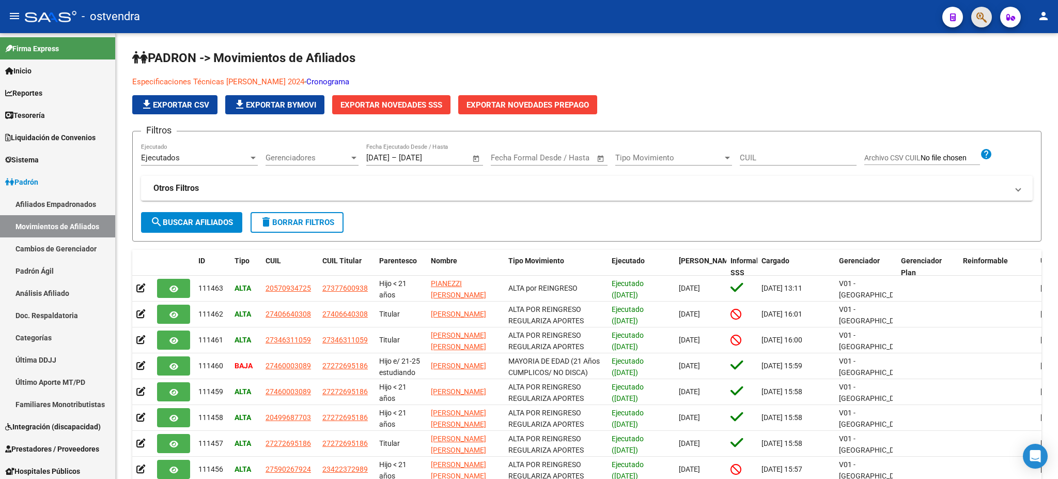
click at [982, 23] on span "button" at bounding box center [982, 17] width 10 height 21
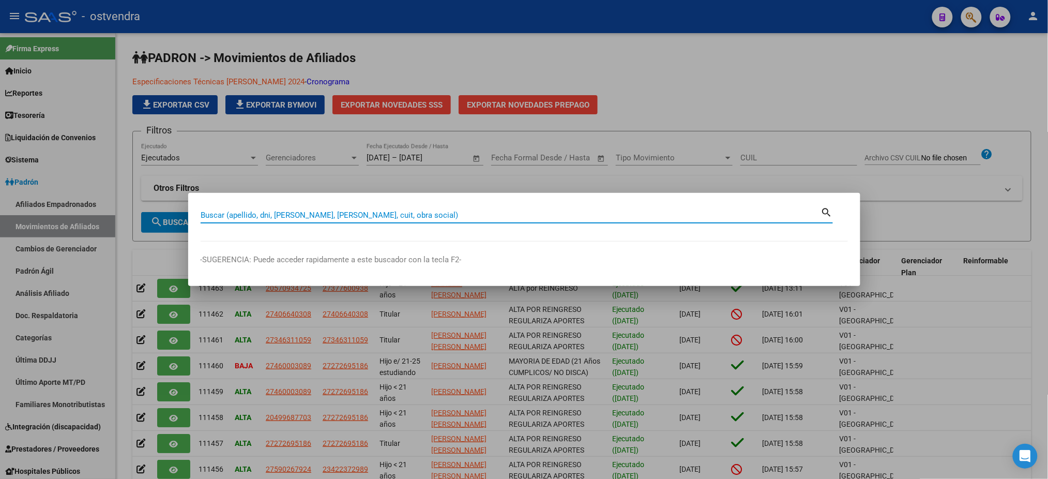
paste input "42226101"
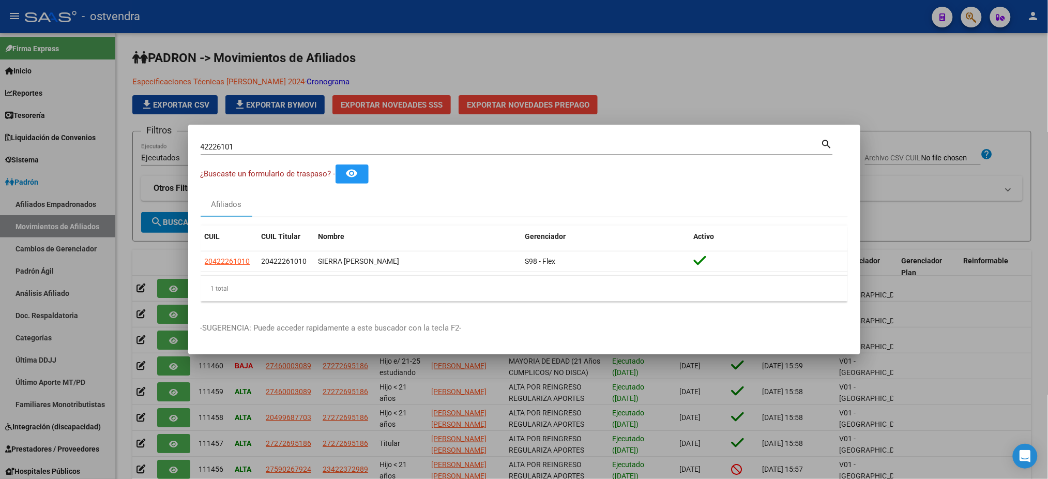
click at [303, 138] on div "42226101 Buscar (apellido, dni, [PERSON_NAME], [PERSON_NAME], cuit, obra social…" at bounding box center [517, 146] width 632 height 18
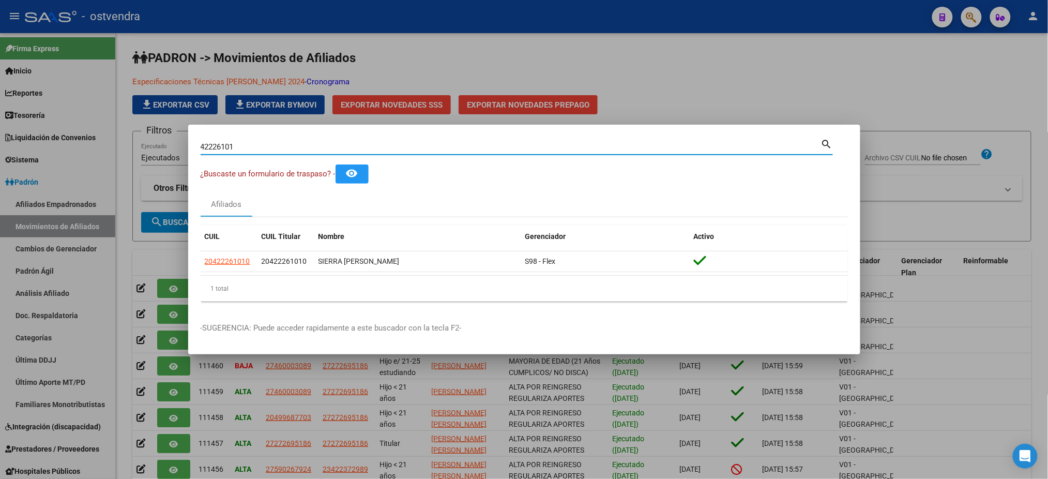
drag, startPoint x: 305, startPoint y: 144, endPoint x: 195, endPoint y: 136, distance: 110.4
click at [195, 136] on mat-dialog-container "42226101 Buscar (apellido, dni, cuil, nro traspaso, cuit, obra social) search ¿…" at bounding box center [524, 239] width 672 height 229
type input "11633464"
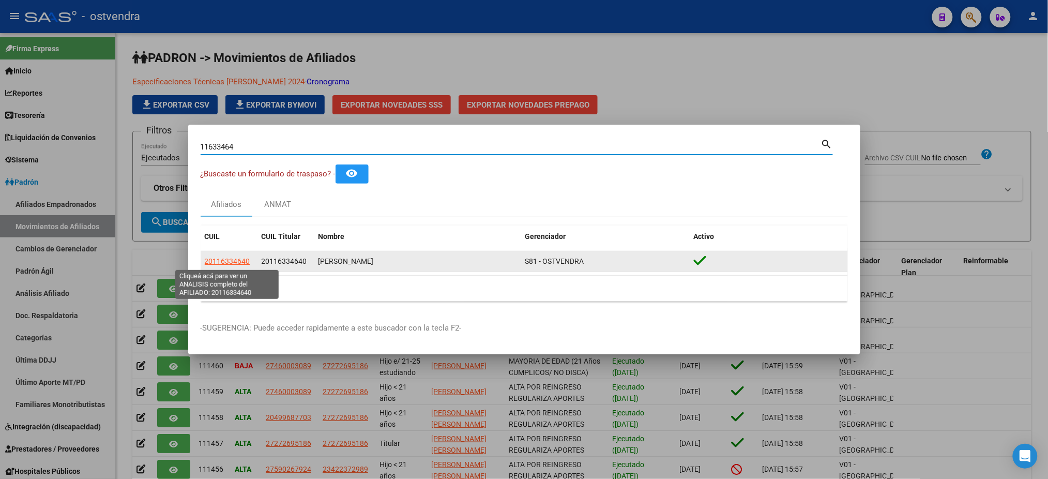
click at [233, 263] on span "20116334640" at bounding box center [227, 261] width 45 height 8
type textarea "20116334640"
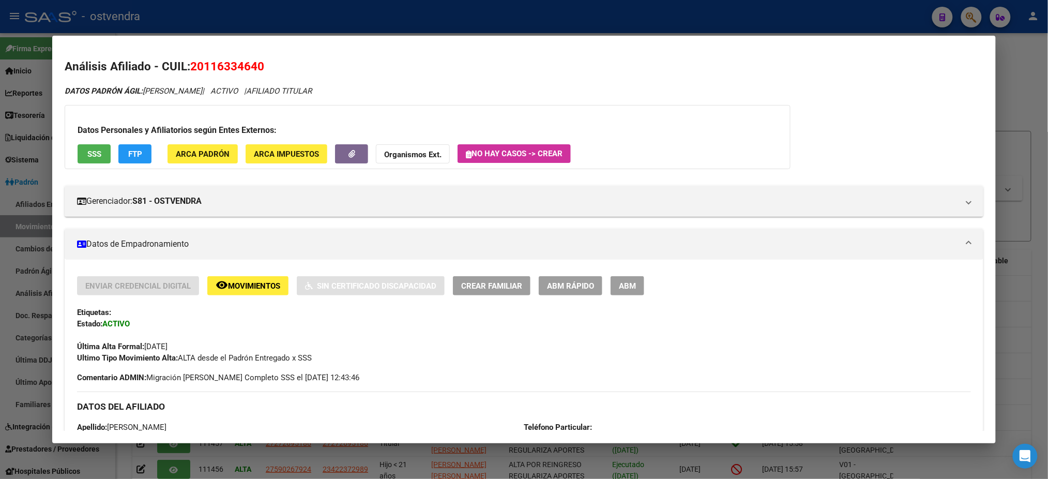
drag, startPoint x: 199, startPoint y: 69, endPoint x: 254, endPoint y: 64, distance: 55.0
click at [254, 64] on span "20116334640" at bounding box center [227, 65] width 74 height 13
copy span "11633464"
click at [182, 82] on div "Análisis Afiliado - CUIL: 20116334640 DATOS [PERSON_NAME] ÁGIL: [PERSON_NAME] |…" at bounding box center [524, 478] width 918 height 840
drag, startPoint x: 201, startPoint y: 66, endPoint x: 254, endPoint y: 65, distance: 53.2
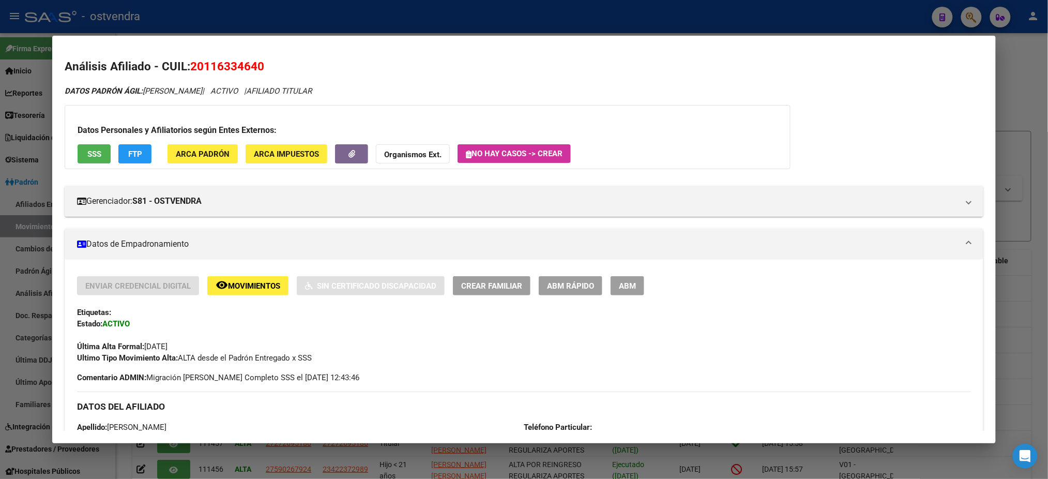
click at [254, 65] on span "20116334640" at bounding box center [227, 65] width 74 height 13
copy span "11633464"
drag, startPoint x: 269, startPoint y: 81, endPoint x: 258, endPoint y: 75, distance: 11.8
click at [270, 80] on div "Análisis Afiliado - CUIL: 20116334640 DATOS [PERSON_NAME] ÁGIL: [PERSON_NAME] |…" at bounding box center [524, 478] width 918 height 840
drag, startPoint x: 185, startPoint y: 66, endPoint x: 204, endPoint y: 89, distance: 29.8
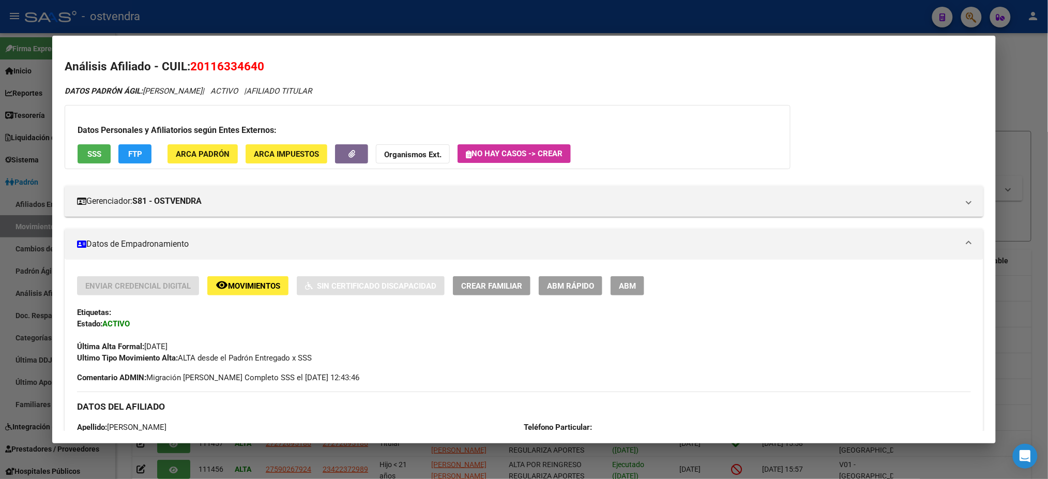
click at [204, 89] on div "Análisis Afiliado - CUIL: 20116334640 DATOS [PERSON_NAME] ÁGIL: [PERSON_NAME] |…" at bounding box center [524, 478] width 918 height 840
copy div "20116334640 DATOS [PERSON_NAME] ÁGIL: [PERSON_NAME]"
click at [89, 154] on span "SSS" at bounding box center [94, 153] width 14 height 9
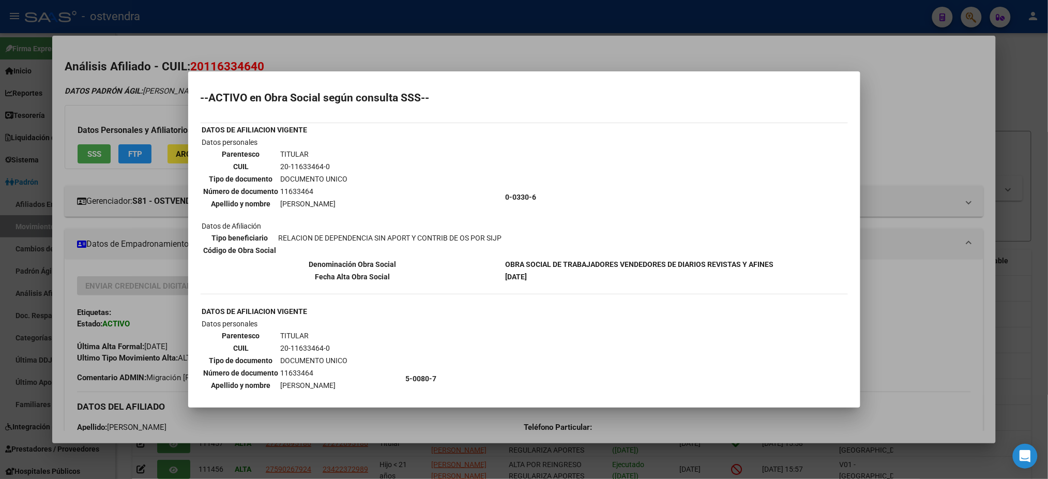
click at [353, 44] on div at bounding box center [524, 239] width 1048 height 479
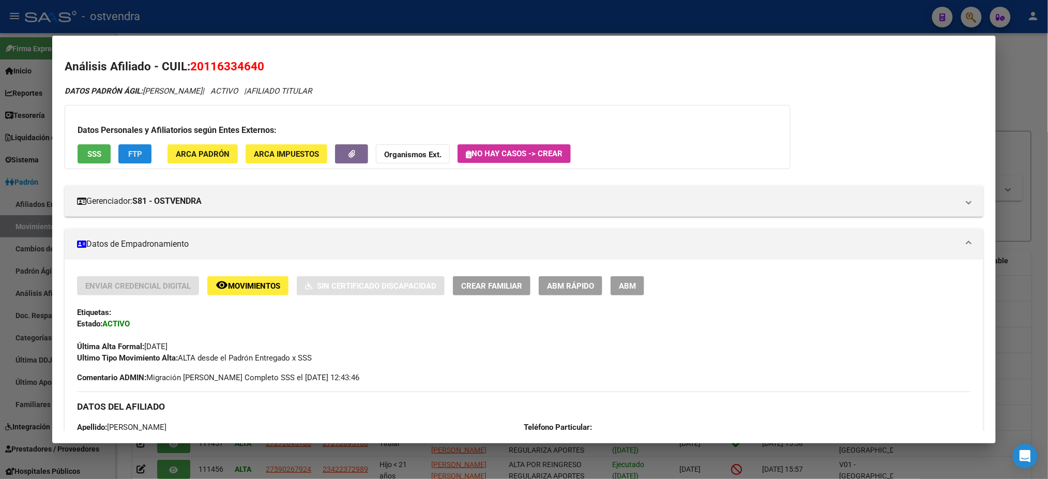
click at [134, 149] on span "FTP" at bounding box center [135, 153] width 14 height 9
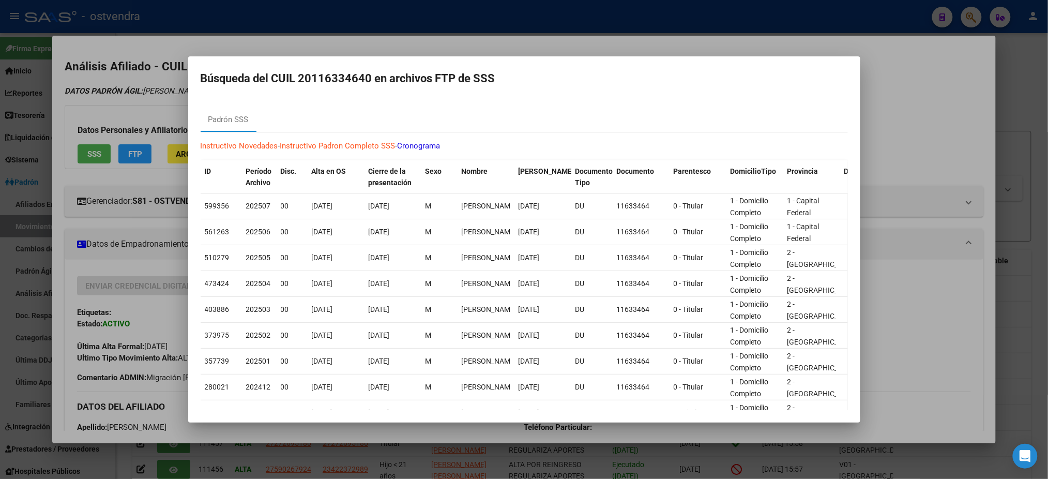
click at [440, 24] on div at bounding box center [524, 239] width 1048 height 479
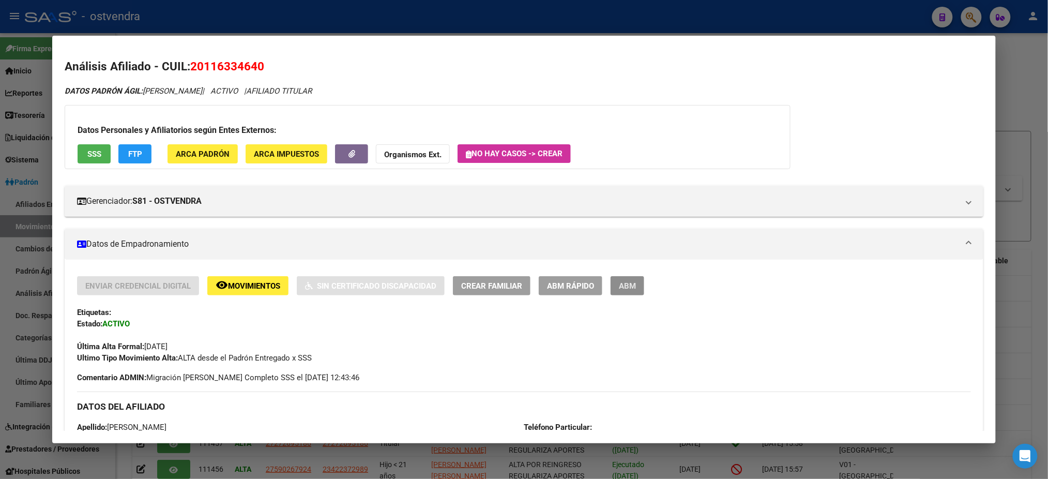
click at [622, 288] on span "ABM" at bounding box center [627, 285] width 17 height 9
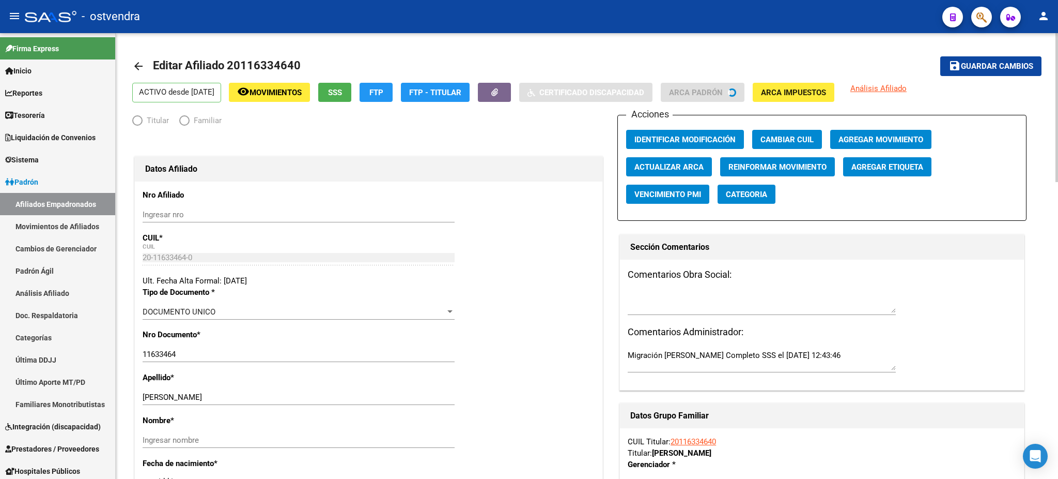
radio input "true"
type input "30-71030916-3"
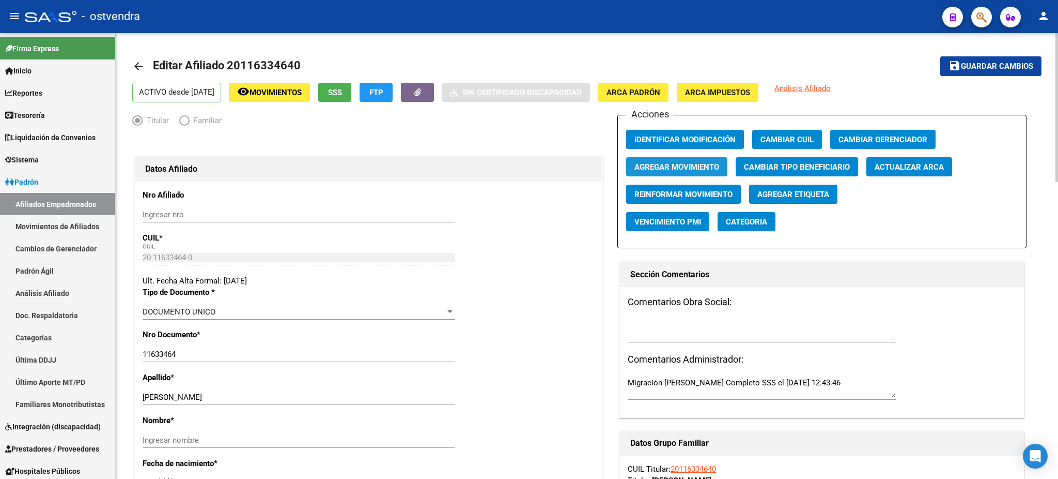
click at [673, 157] on button "Agregar Movimiento" at bounding box center [676, 166] width 101 height 19
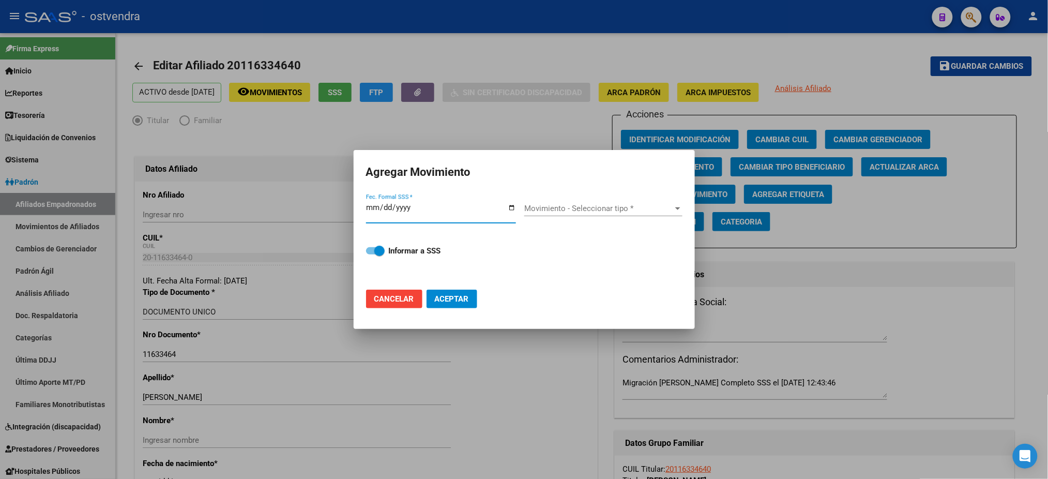
click at [375, 205] on input "Fec. Formal SSS *" at bounding box center [441, 211] width 150 height 17
click at [373, 205] on input "Fec. Formal SSS *" at bounding box center [441, 211] width 150 height 17
click at [409, 194] on div "Fec. Formal SSS *" at bounding box center [445, 212] width 158 height 40
click at [372, 203] on input "Fec. Formal SSS *" at bounding box center [441, 211] width 150 height 17
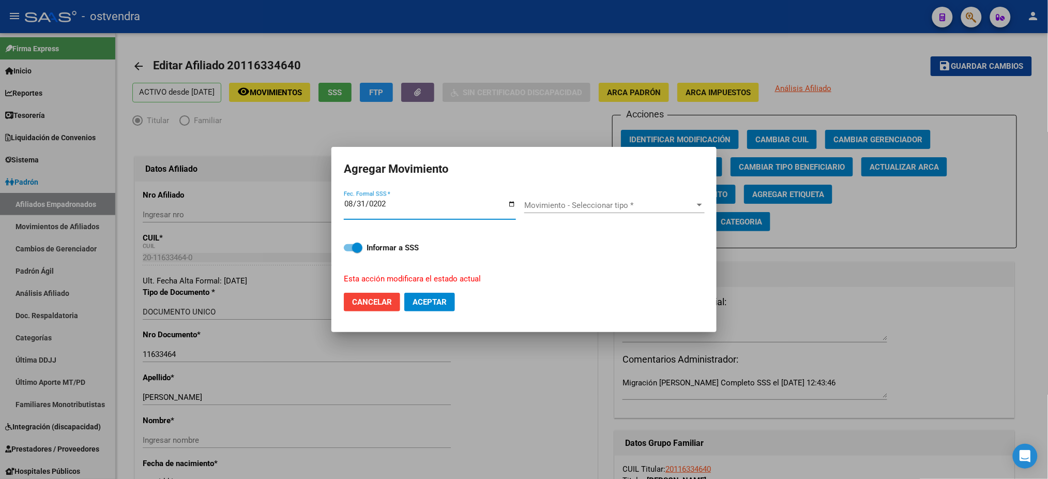
type input "[DATE]"
click at [617, 209] on span "Movimiento - Seleccionar tipo *" at bounding box center [609, 205] width 171 height 9
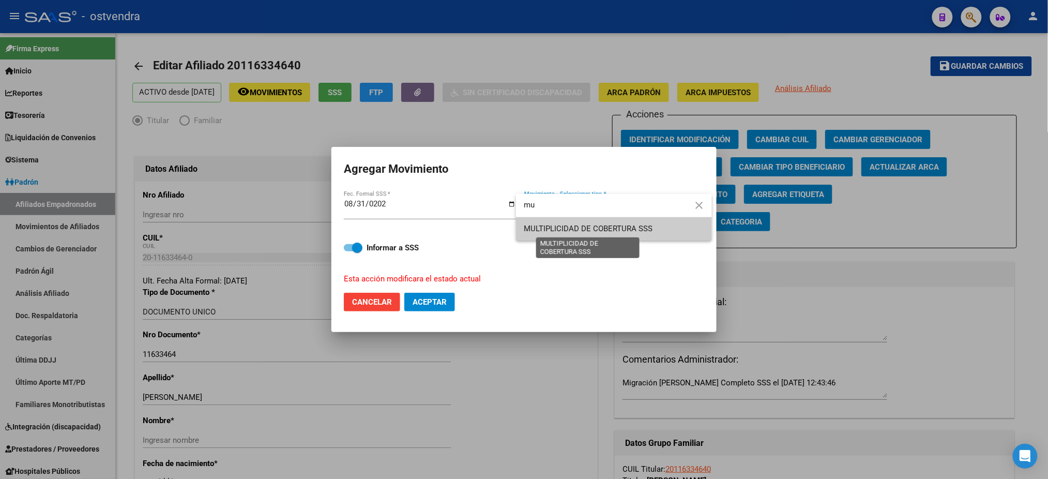
type input "mu"
click at [623, 222] on span "MULTIPLICIDAD DE COBERTURA SSS" at bounding box center [613, 228] width 179 height 23
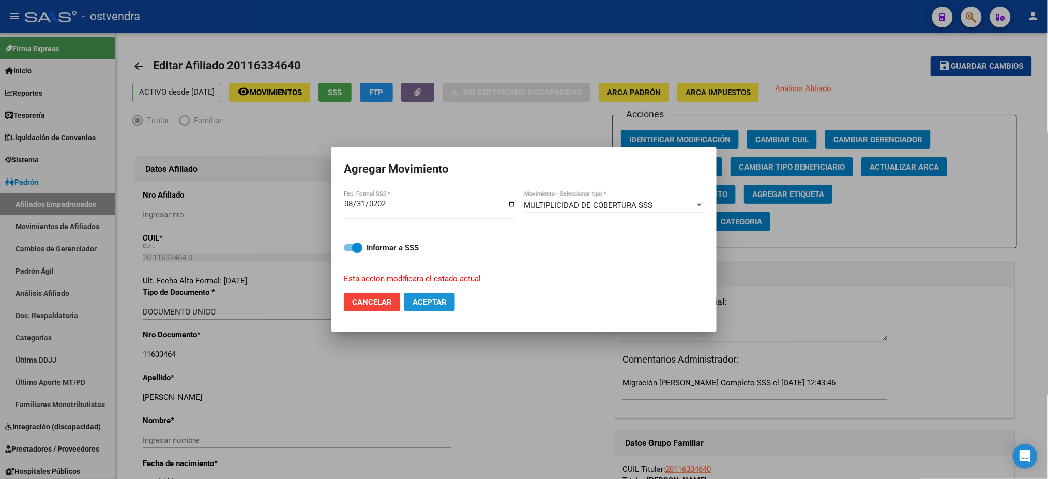
click at [431, 296] on button "Aceptar" at bounding box center [429, 302] width 51 height 19
checkbox input "false"
